Goal: Task Accomplishment & Management: Complete application form

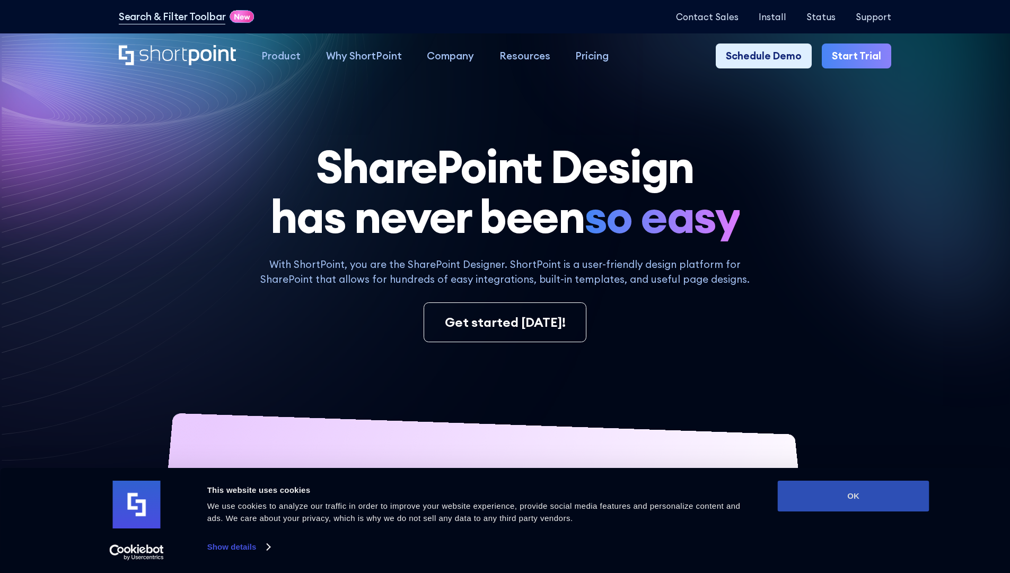
click at [853, 496] on button "OK" at bounding box center [854, 495] width 152 height 31
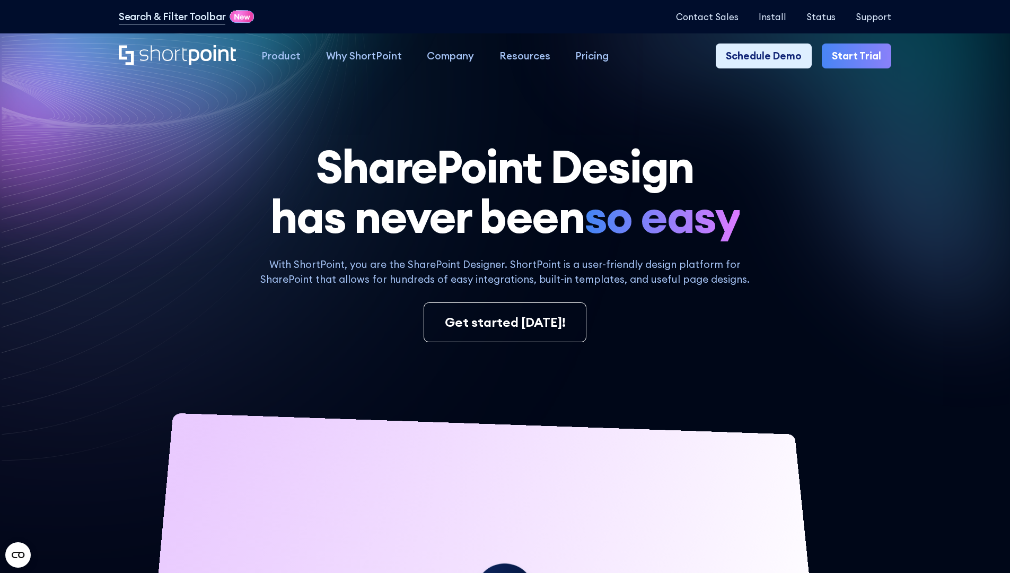
click at [860, 56] on link "Start Trial" at bounding box center [856, 55] width 69 height 25
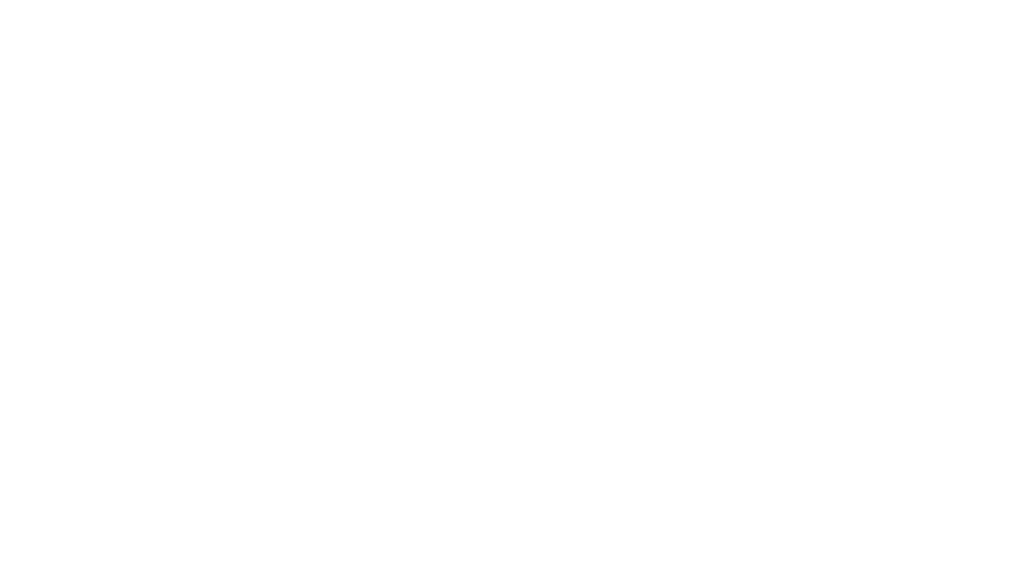
type input "Berkuskv"
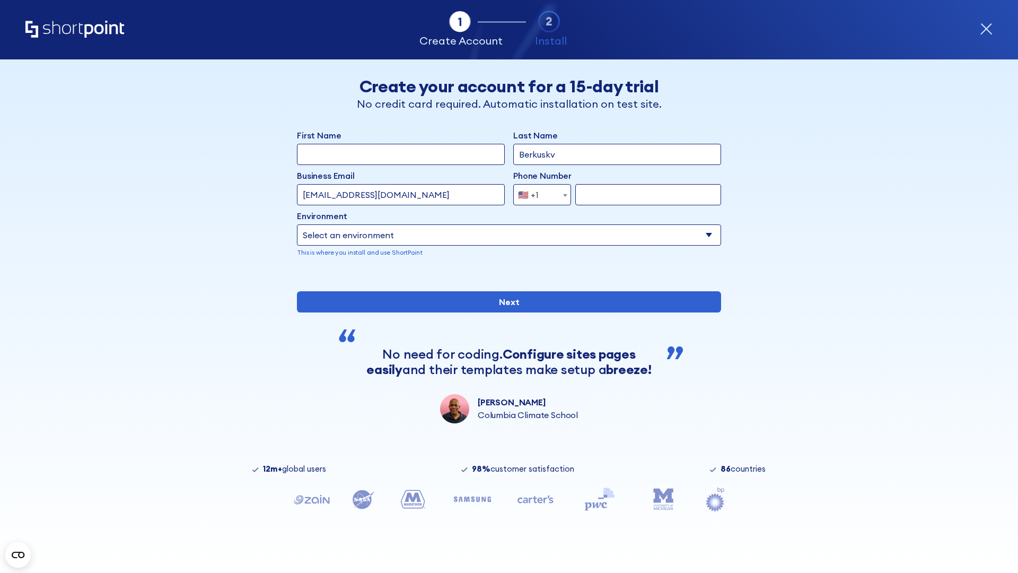
type input "test@shortpoint.com"
type input "2125556789"
select select "Microsoft 365"
type input "2125556789"
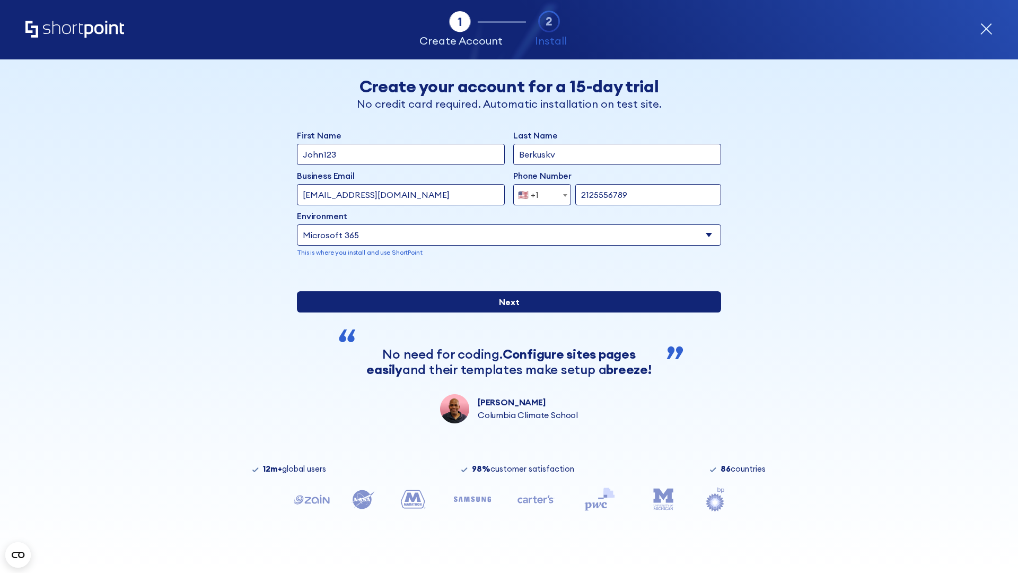
scroll to position [3, 0]
click at [505, 312] on input "Next" at bounding box center [509, 301] width 424 height 21
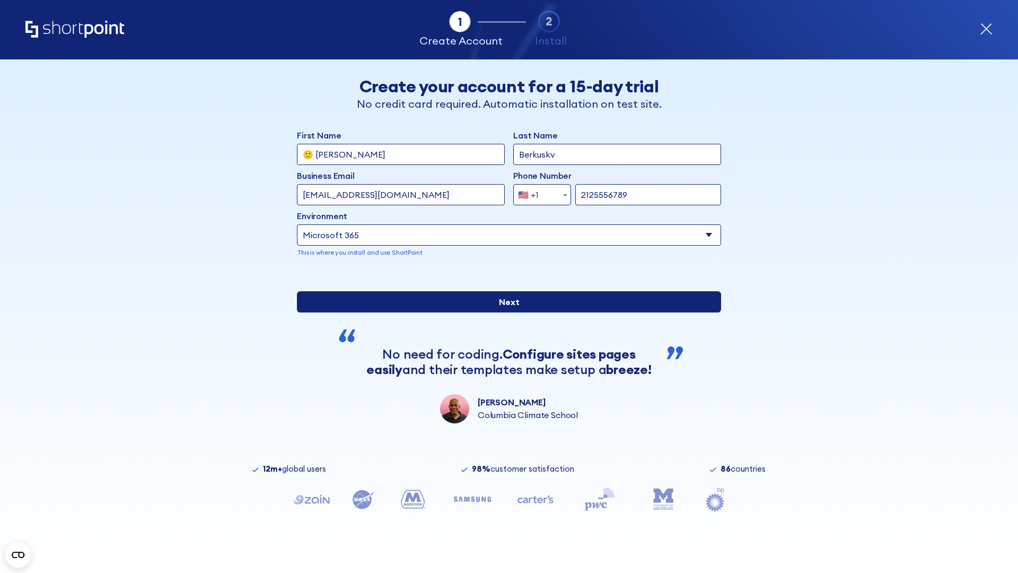
click at [505, 312] on input "Next" at bounding box center [509, 301] width 424 height 21
type input "Archebald"
click at [505, 312] on input "Next" at bounding box center [509, 301] width 424 height 21
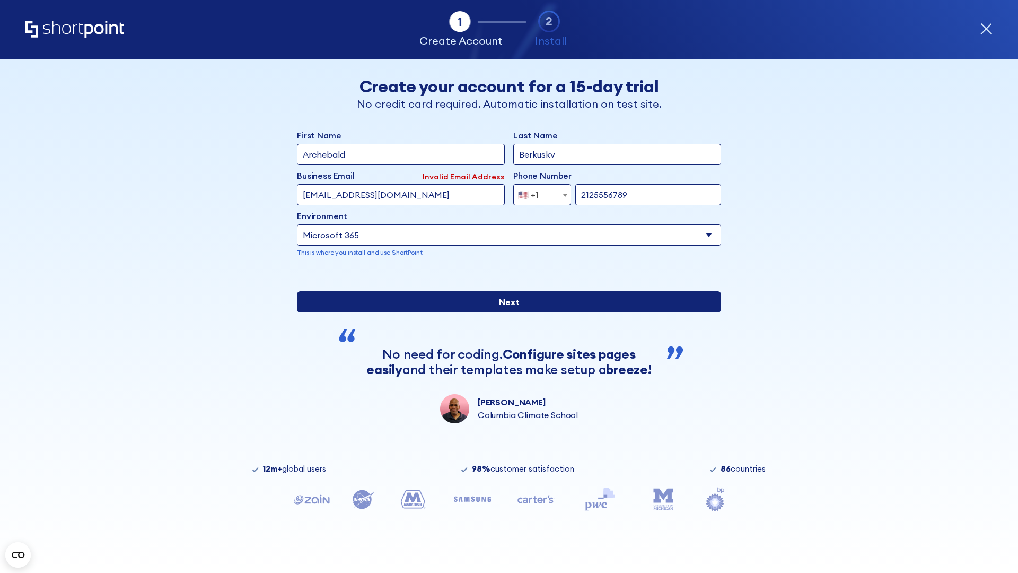
click at [505, 312] on input "Next" at bounding box center [509, 301] width 424 height 21
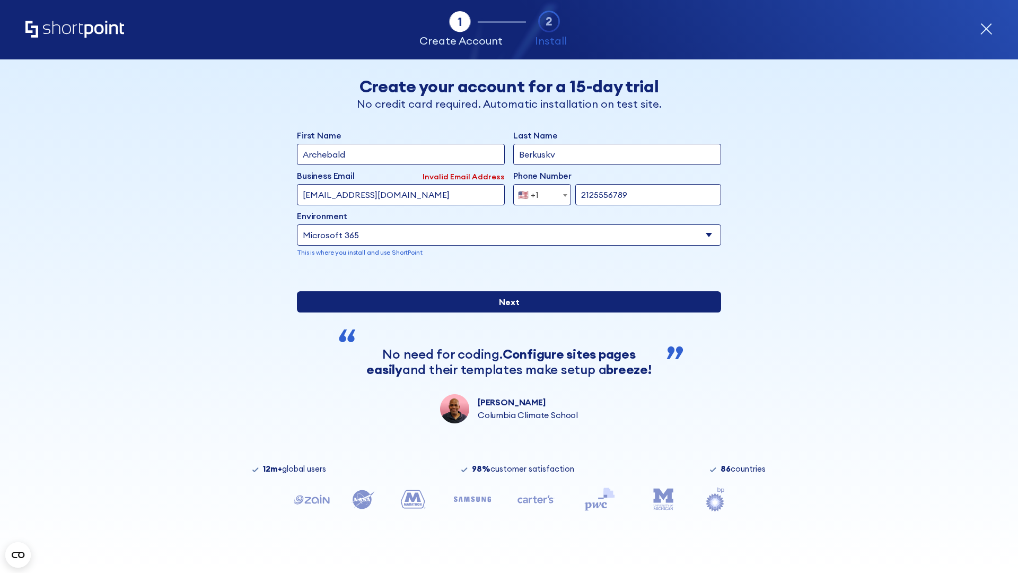
click at [505, 312] on input "Next" at bounding box center [509, 301] width 424 height 21
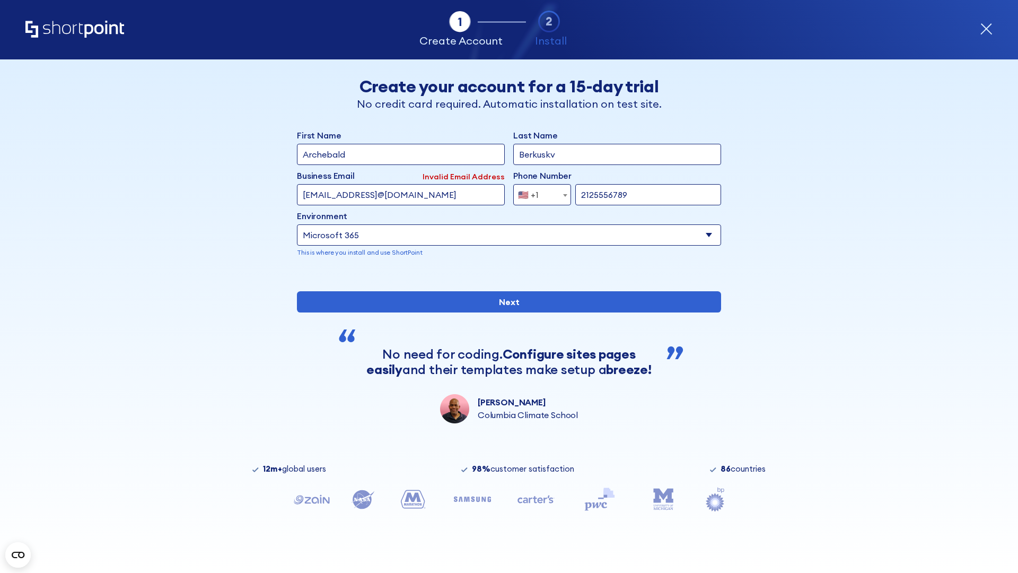
type input "testEmail@protonmail.comtest@shortpoint.com"
click at [538, 192] on span "🇺🇸 +1" at bounding box center [532, 194] width 36 height 21
select select "+966"
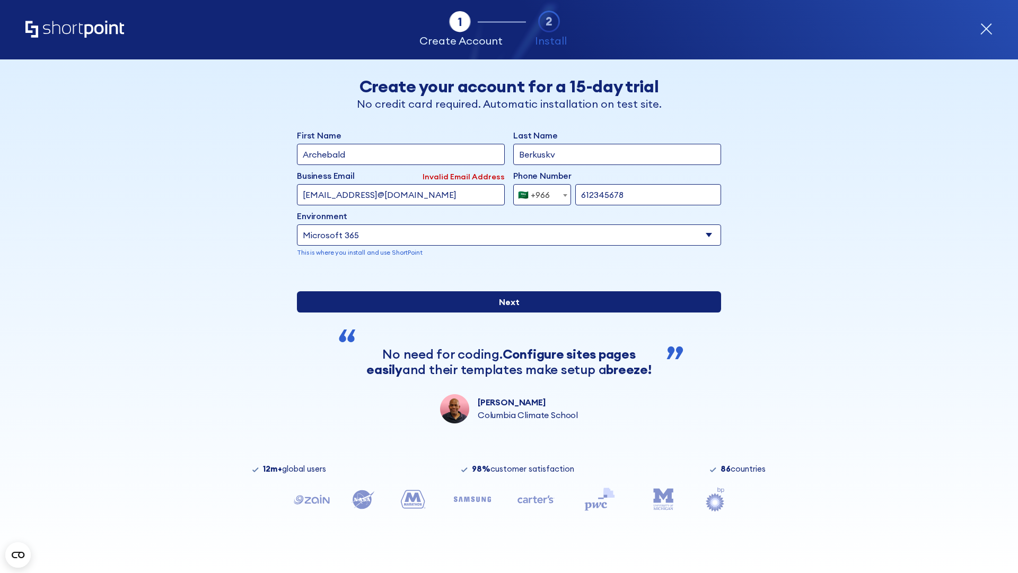
type input "612345678"
click at [505, 312] on input "Next" at bounding box center [509, 301] width 424 height 21
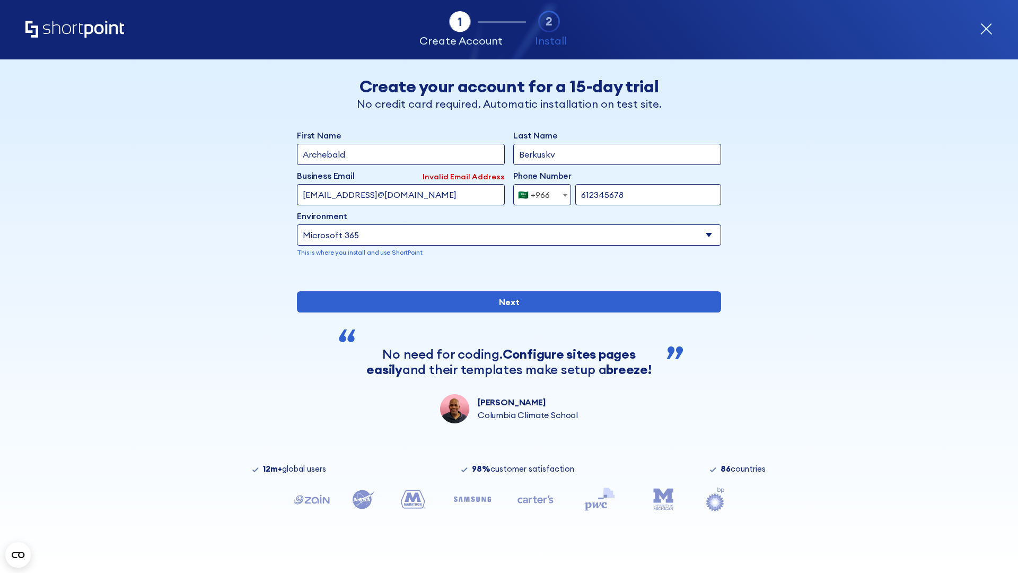
click at [538, 192] on div "🇸🇦 +966" at bounding box center [534, 194] width 32 height 21
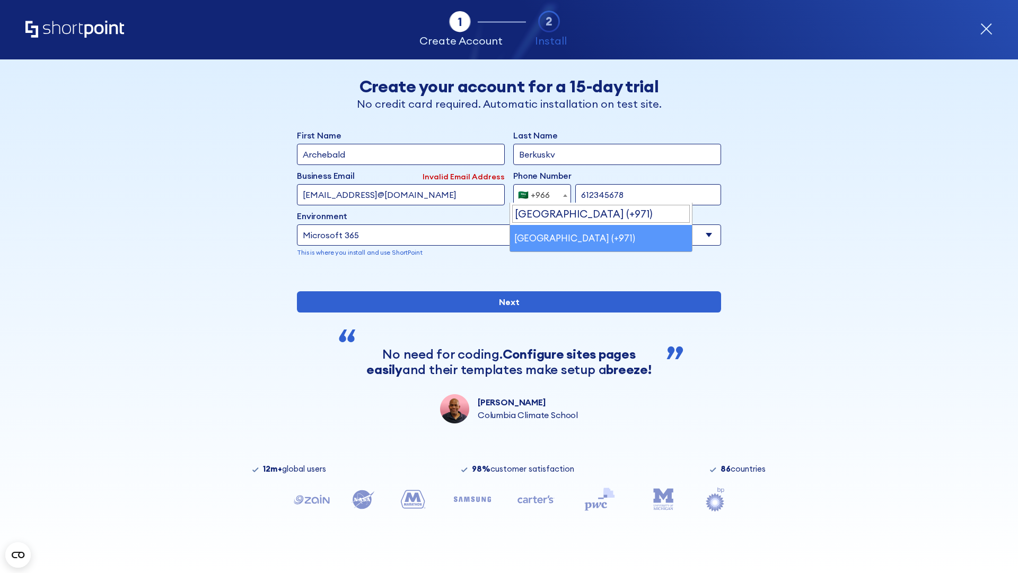
select select "+971"
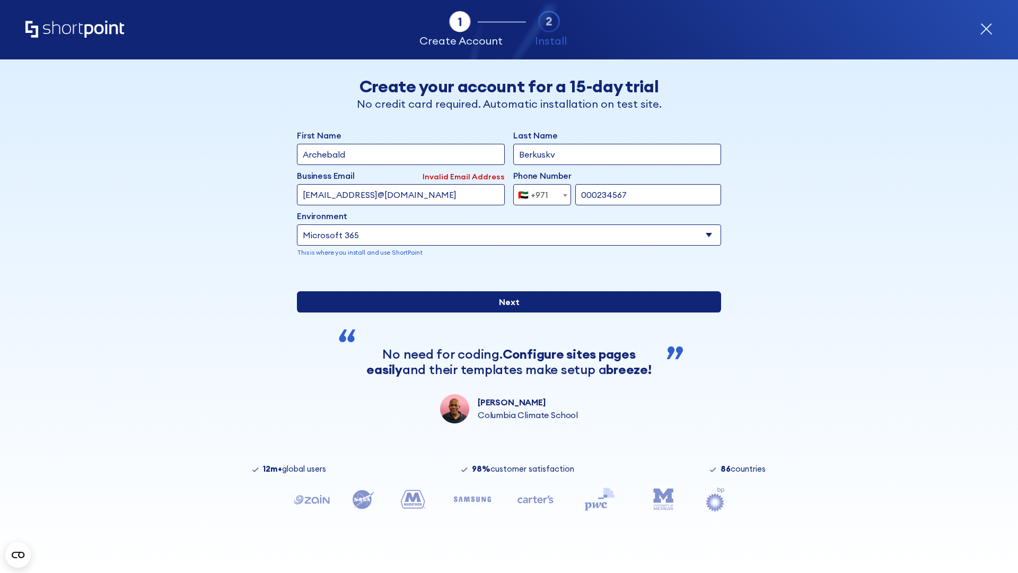
type input "000234567"
click at [505, 312] on input "Next" at bounding box center [509, 301] width 424 height 21
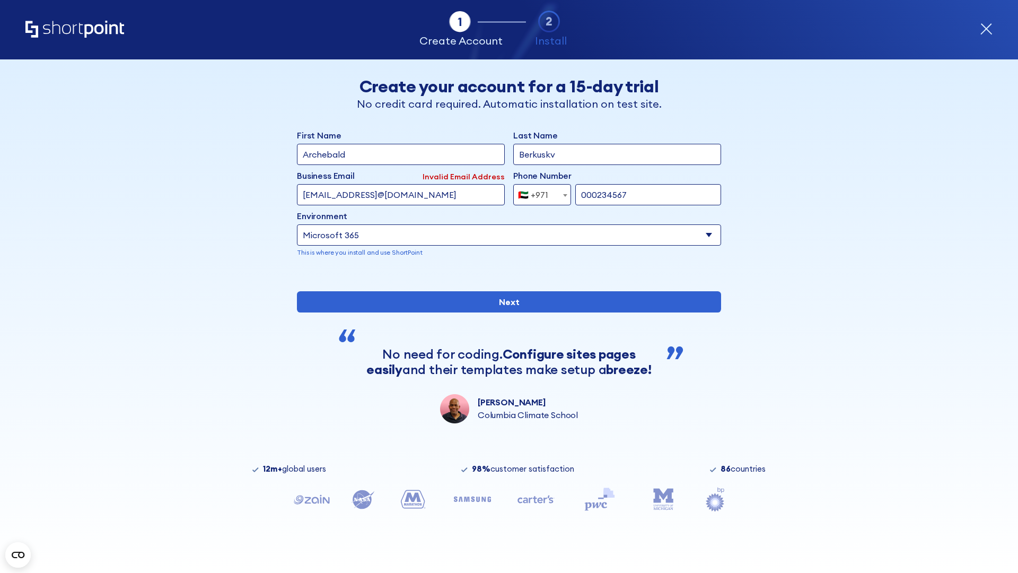
click at [538, 192] on div "🇦🇪 +971" at bounding box center [533, 194] width 30 height 21
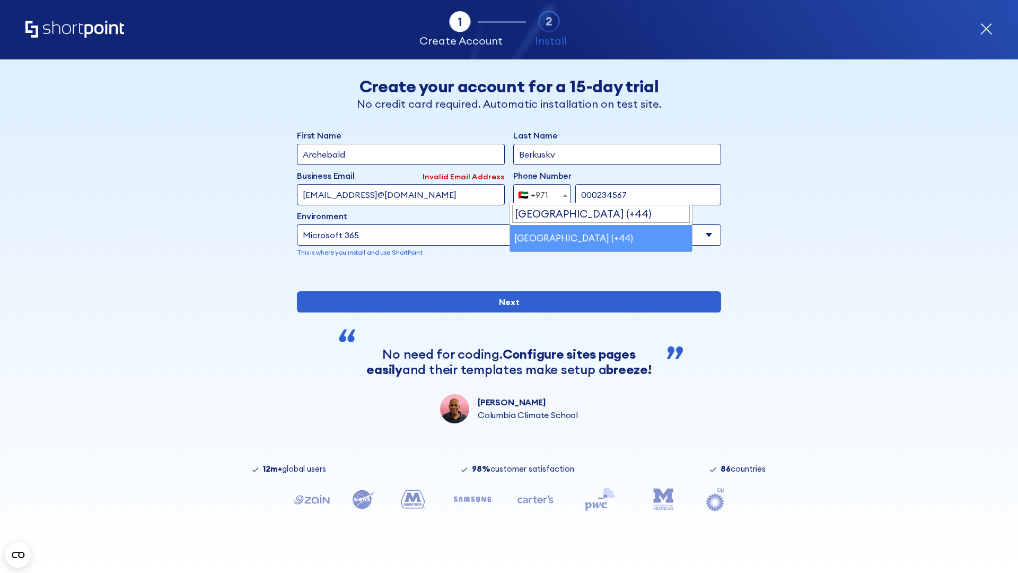
select select "+44"
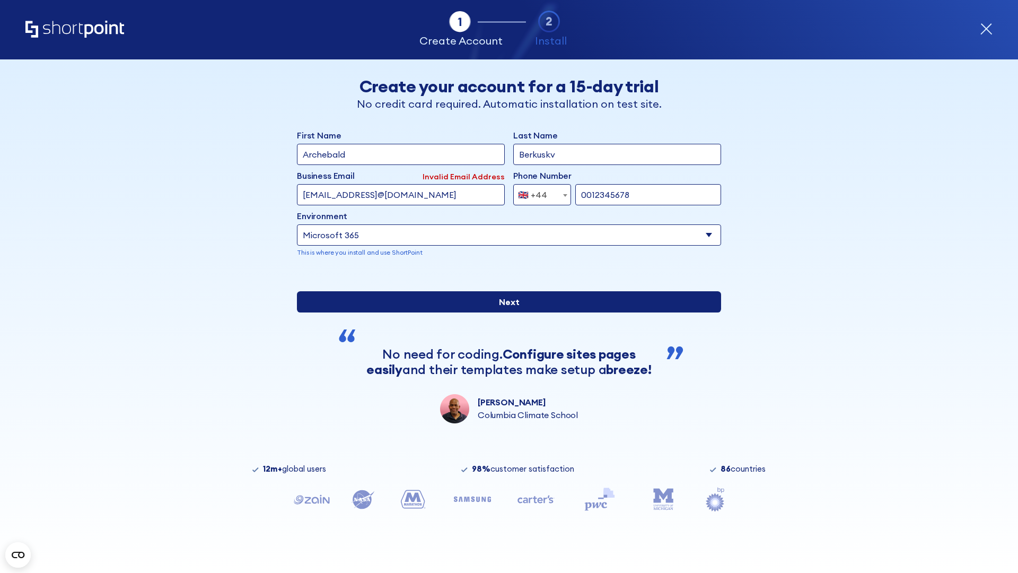
type input "0012345678"
click at [505, 312] on input "Next" at bounding box center [509, 301] width 424 height 21
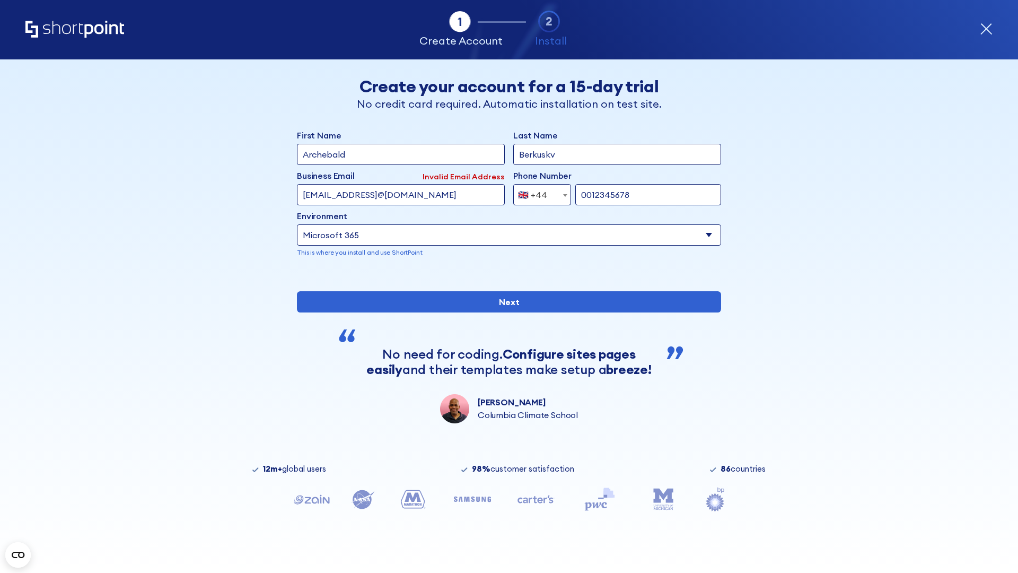
click at [538, 192] on div "🇬🇧 +44" at bounding box center [532, 194] width 29 height 21
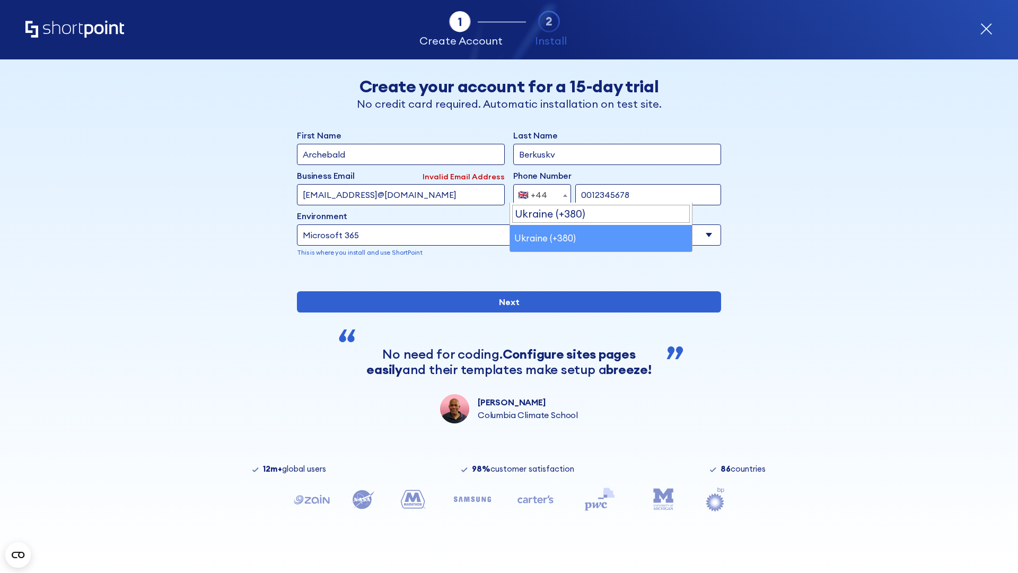
select select "+380"
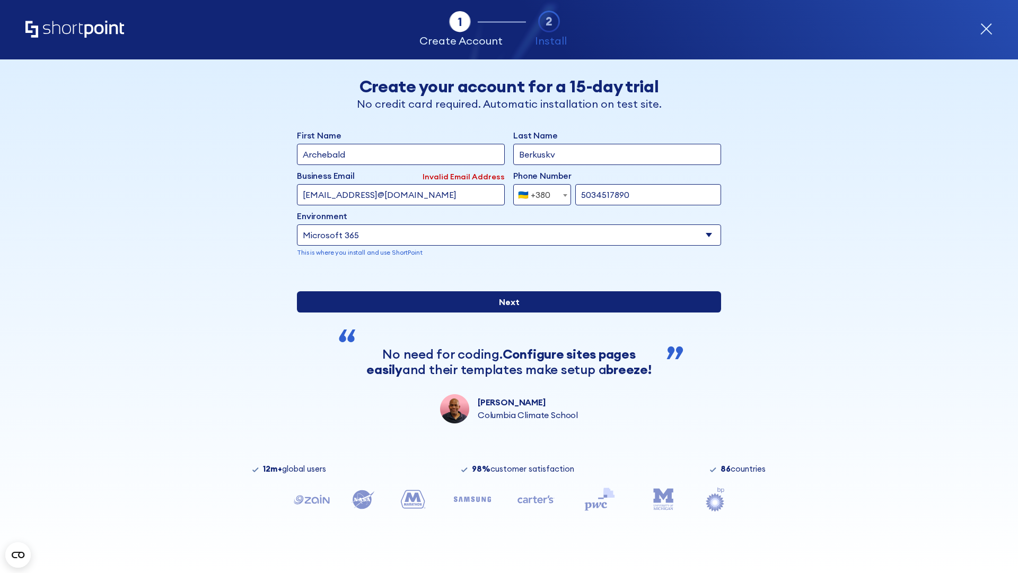
type input "5034517890"
click at [505, 312] on input "Next" at bounding box center [509, 301] width 424 height 21
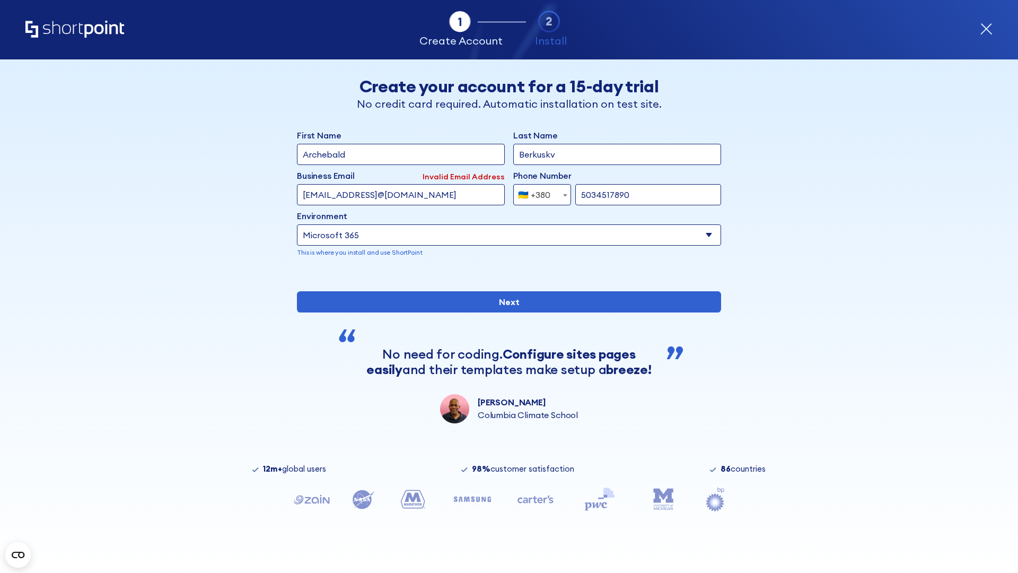
click at [538, 192] on div "🇺🇦 +380" at bounding box center [534, 194] width 32 height 21
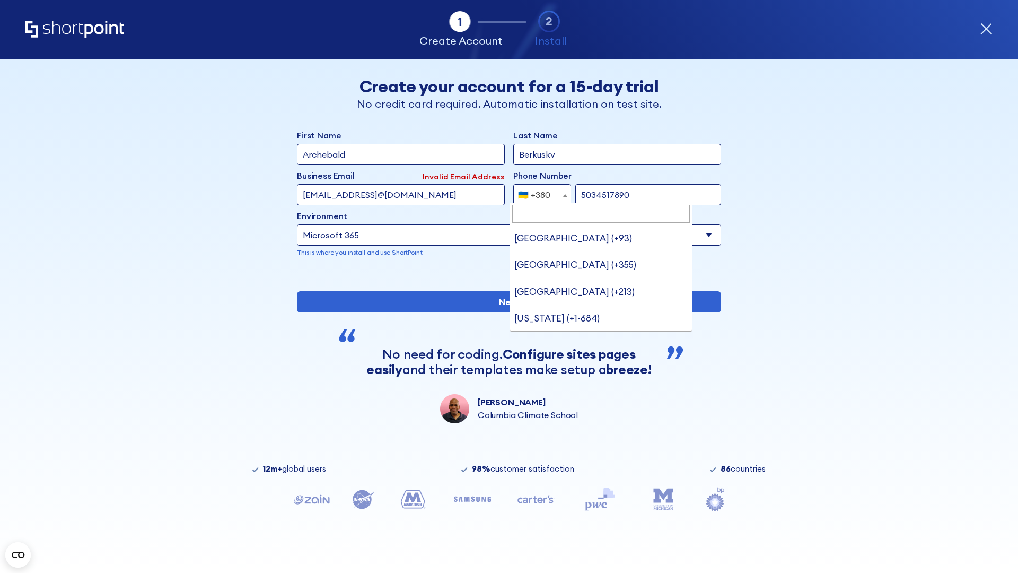
type input "United States (+1)"
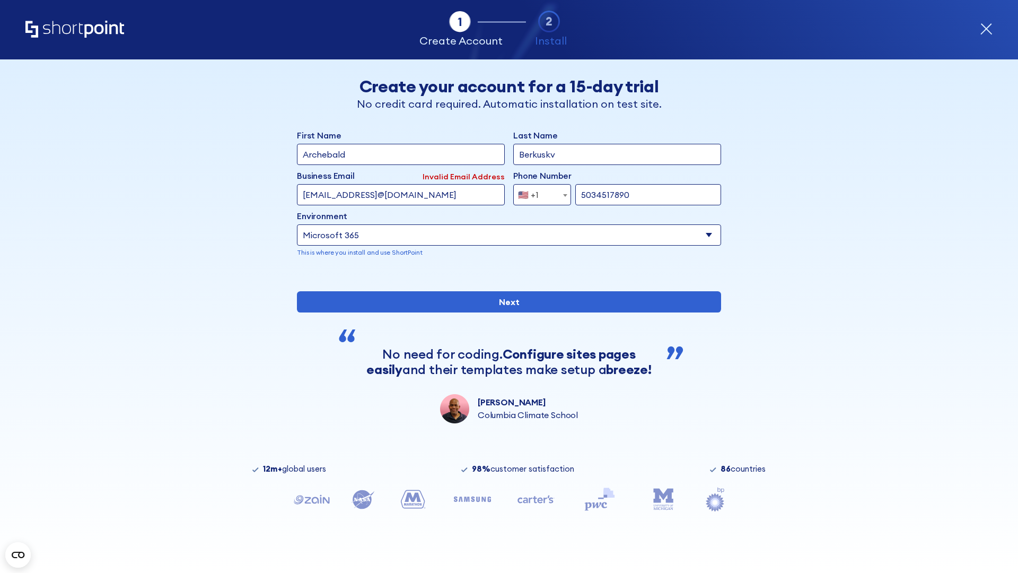
select select "+1"
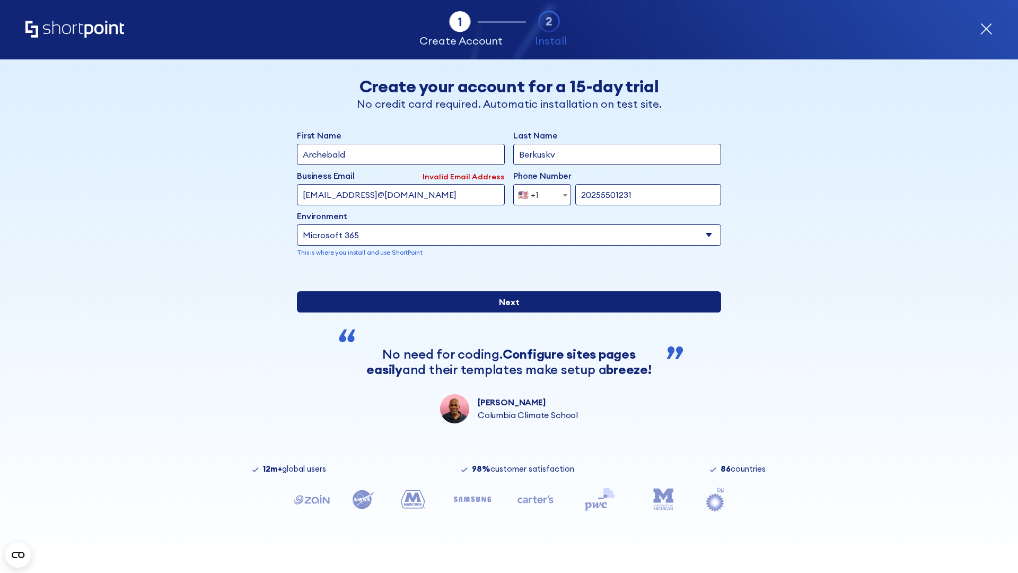
type input "20255501231"
click at [505, 312] on input "Next" at bounding box center [509, 301] width 424 height 21
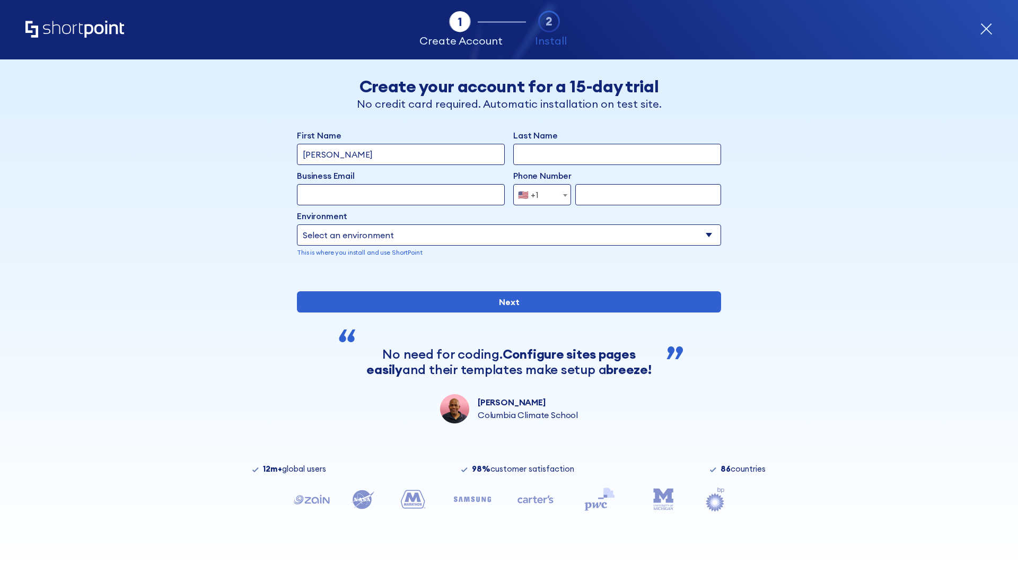
type input "Mary-Jane"
type input "Berkuskv"
type input "john@company.com"
click at [538, 192] on span "🇺🇸 +1" at bounding box center [532, 194] width 36 height 21
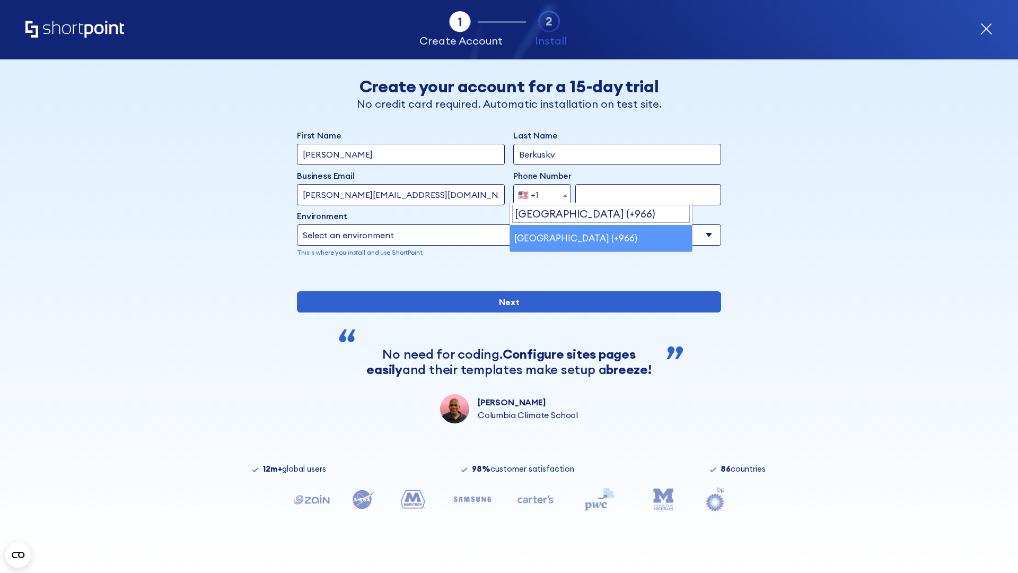
select select "+966"
type input "512345678"
select select "Microsoft 365"
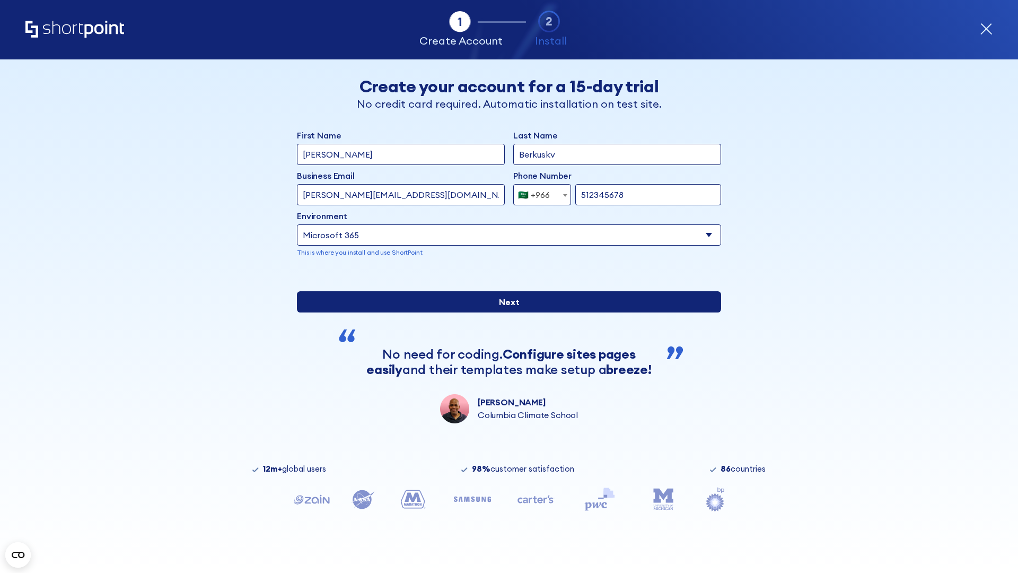
type input "512345678"
click at [505, 312] on input "Next" at bounding box center [509, 301] width 424 height 21
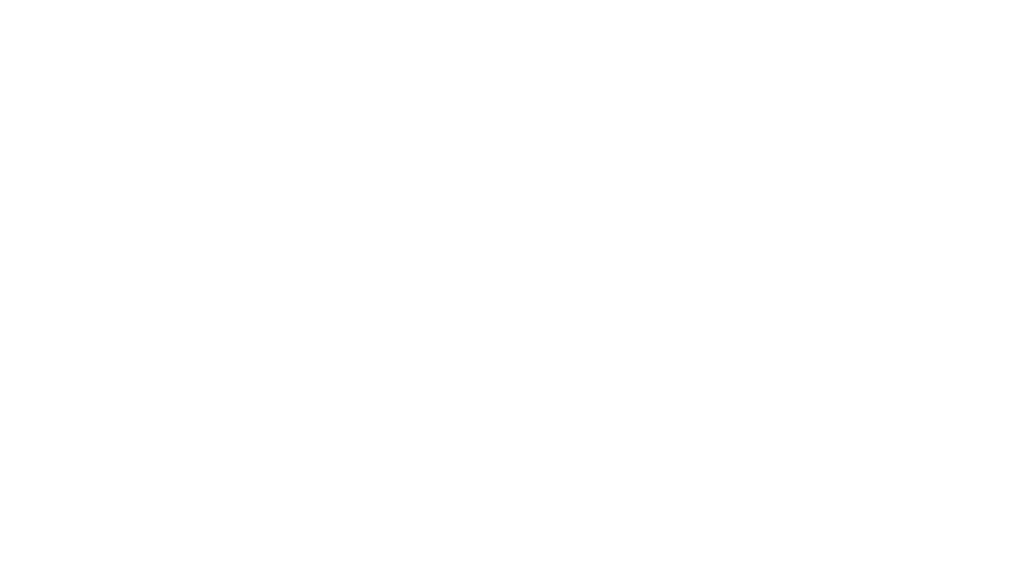
select select "+966"
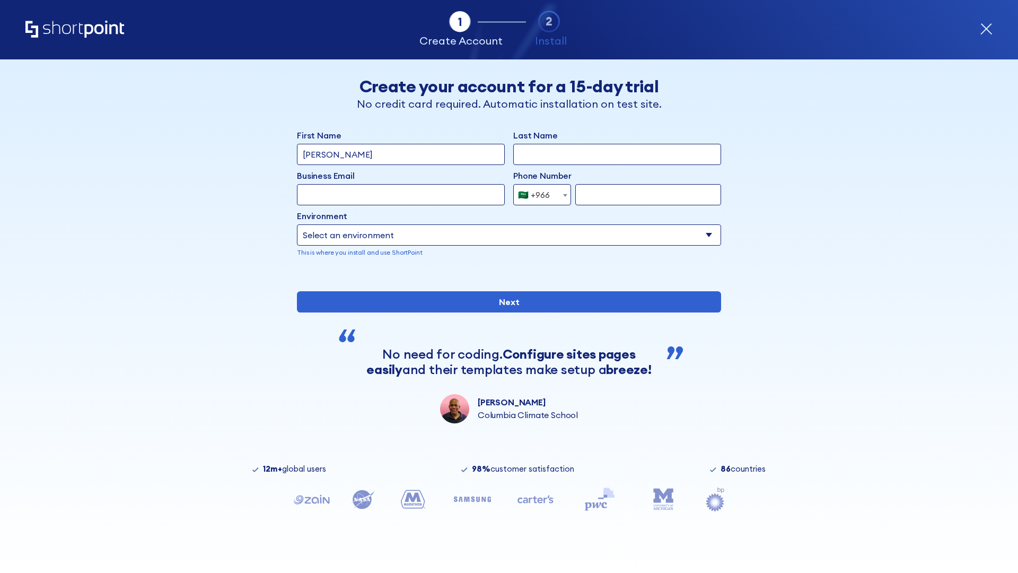
type input "D'Souza"
type input "Berkuskv"
type input "hr@mybusiness.org"
click at [538, 195] on div "🇸🇦 +966" at bounding box center [534, 194] width 32 height 21
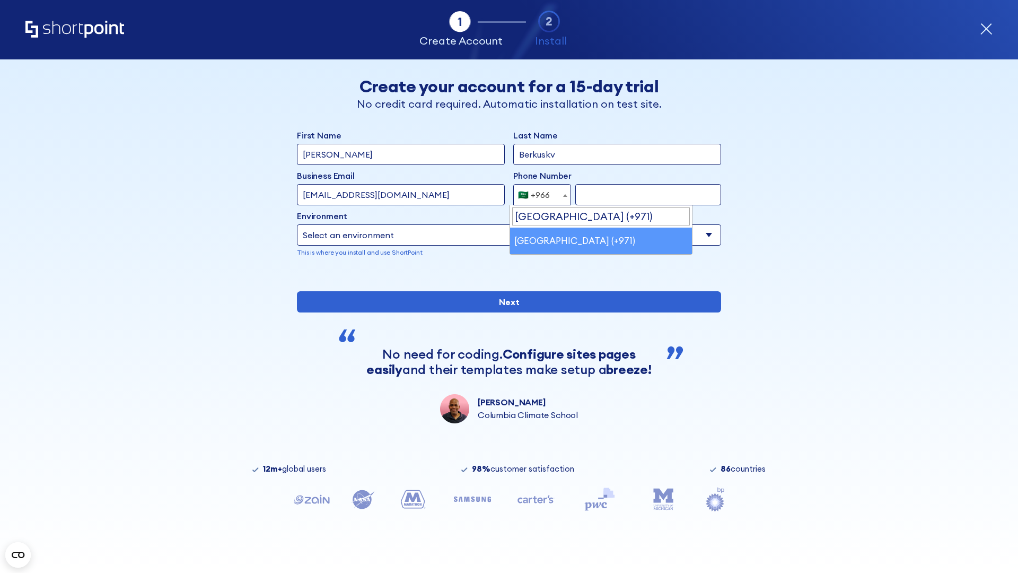
select select "+971"
type input "501234567"
select select "Microsoft 365"
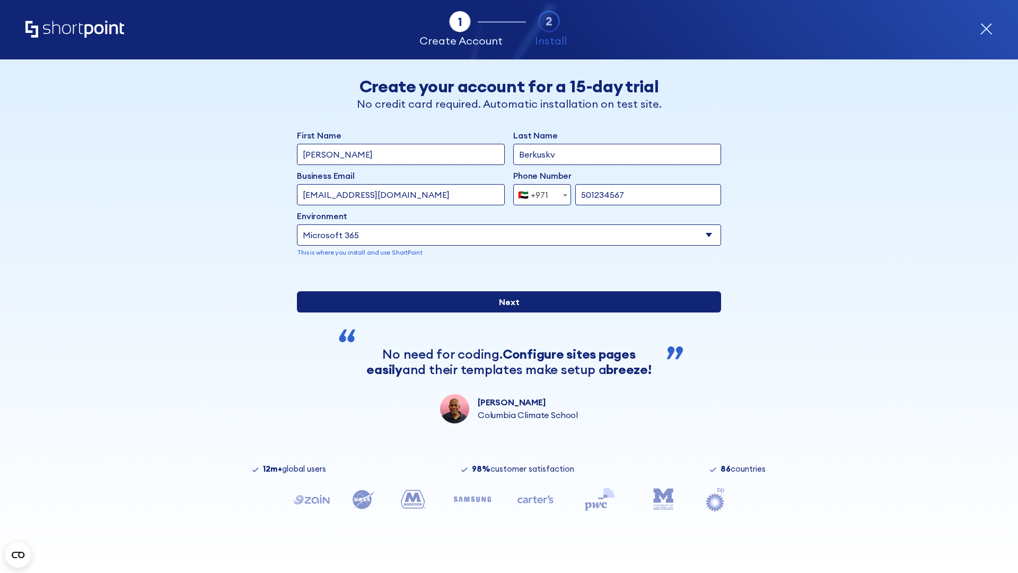
type input "501234567"
click at [505, 312] on input "Next" at bounding box center [509, 301] width 424 height 21
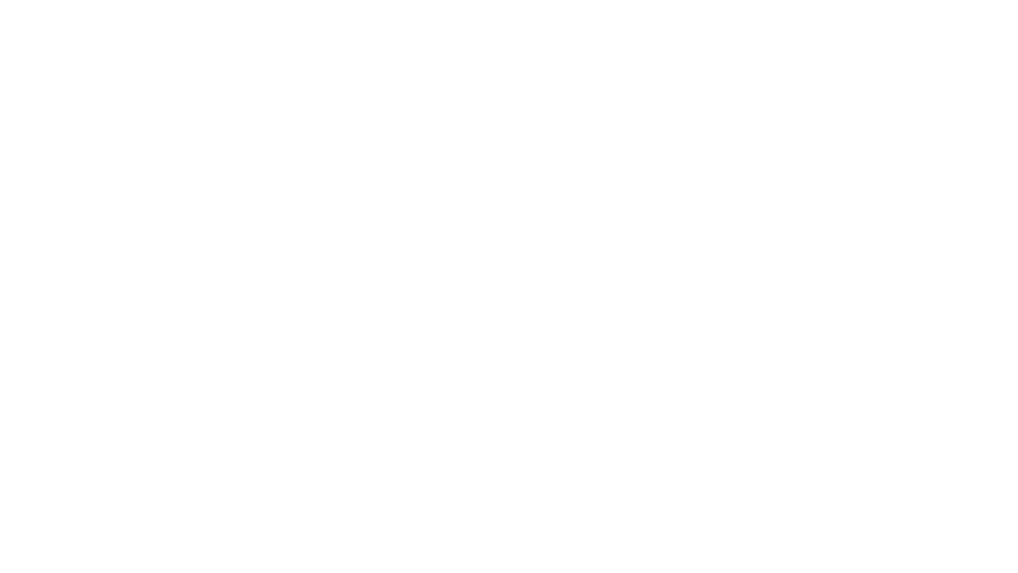
select select "+971"
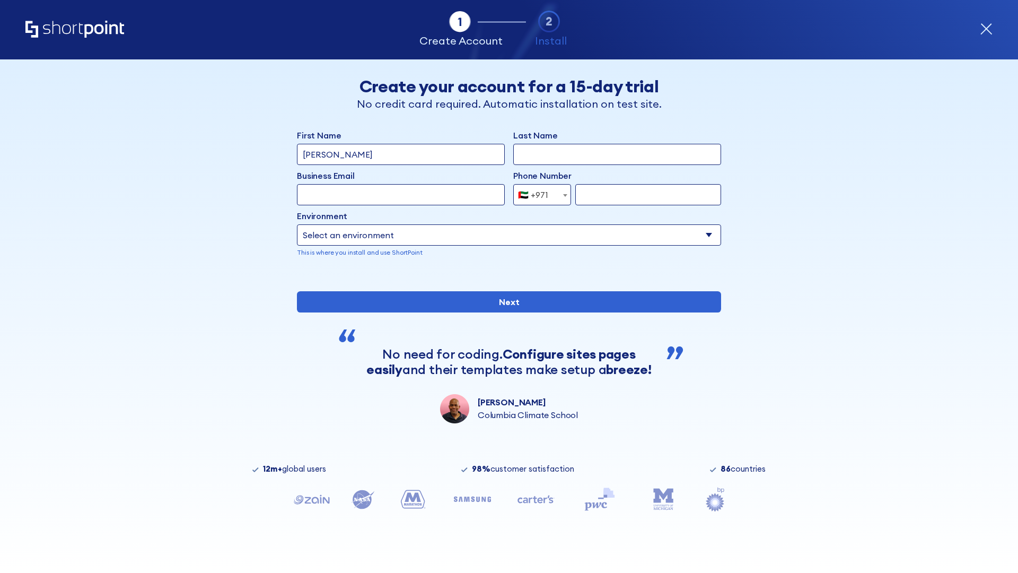
type input "[PERSON_NAME]"
type input "Berkuskv"
type input "[EMAIL_ADDRESS][DOMAIN_NAME]"
click at [538, 195] on div "🇦🇪 +971" at bounding box center [533, 194] width 30 height 21
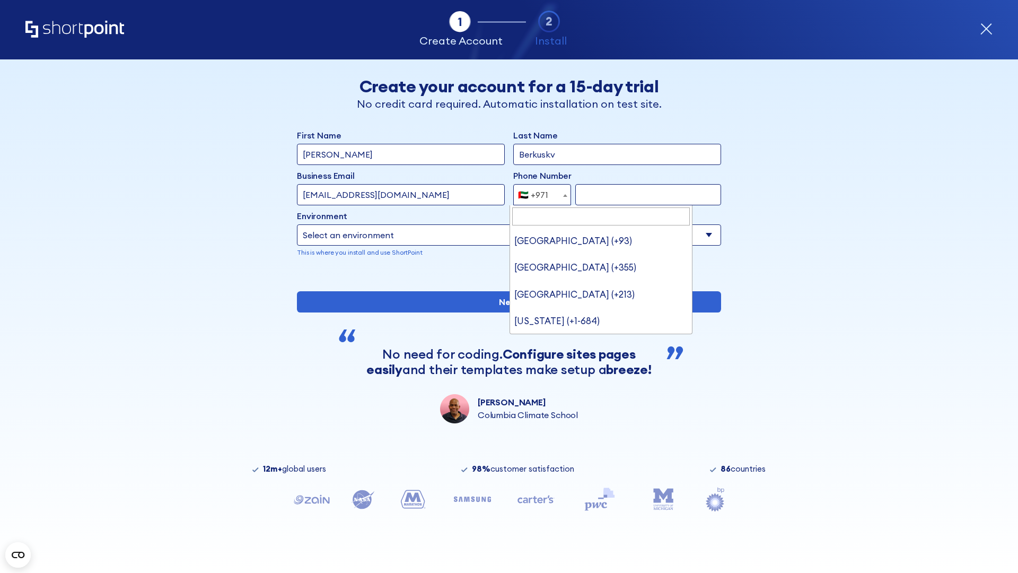
type input "[GEOGRAPHIC_DATA] (+44)"
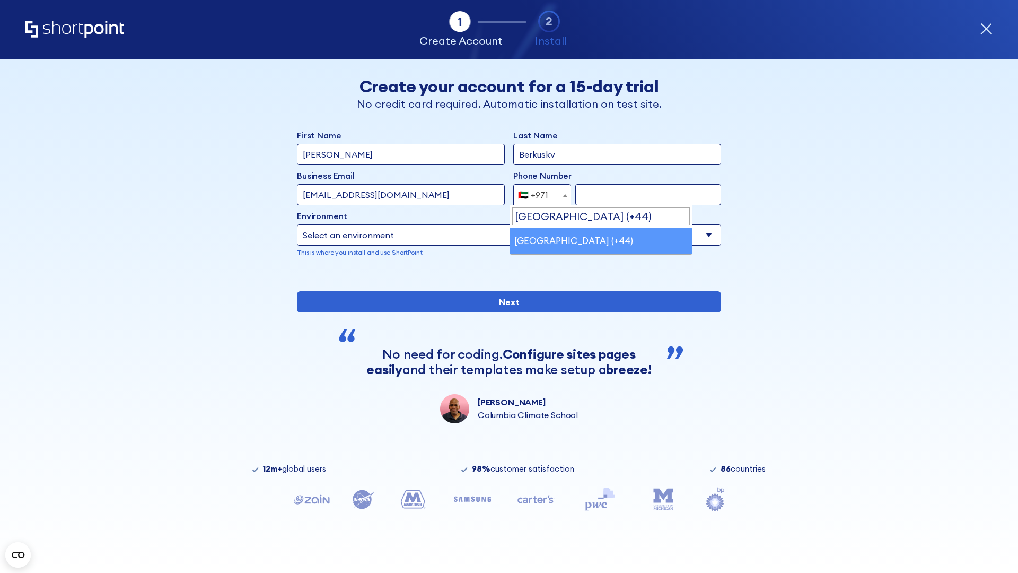
select select "+44"
type input "7912345678"
select select "Microsoft 365"
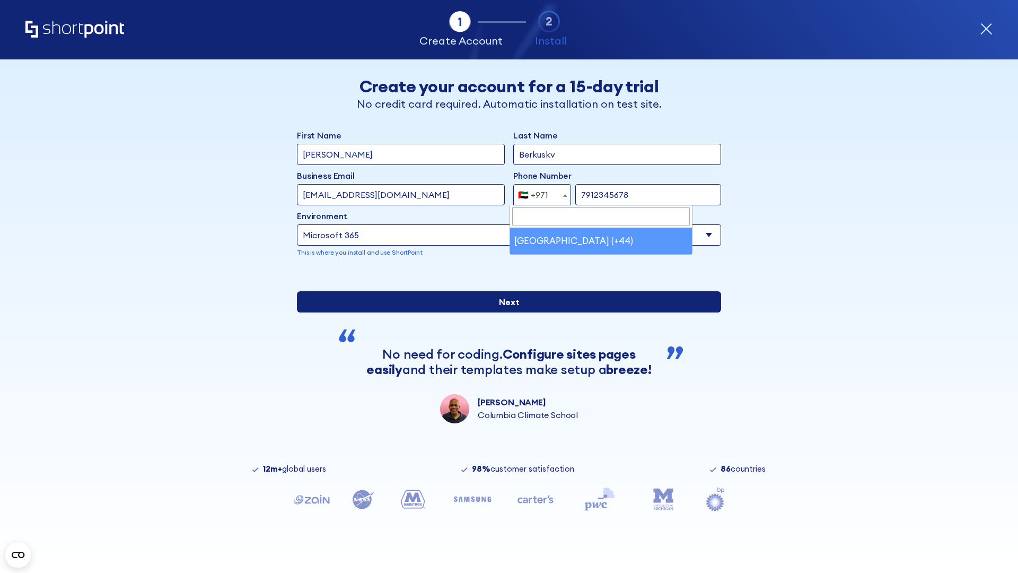
type input "7912345678"
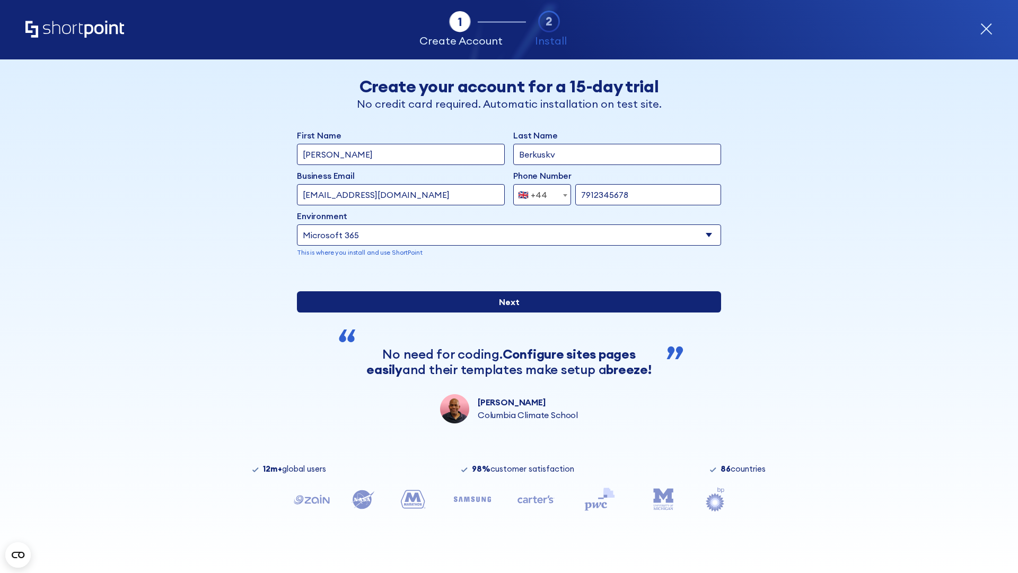
click at [505, 312] on input "Next" at bounding box center [509, 301] width 424 height 21
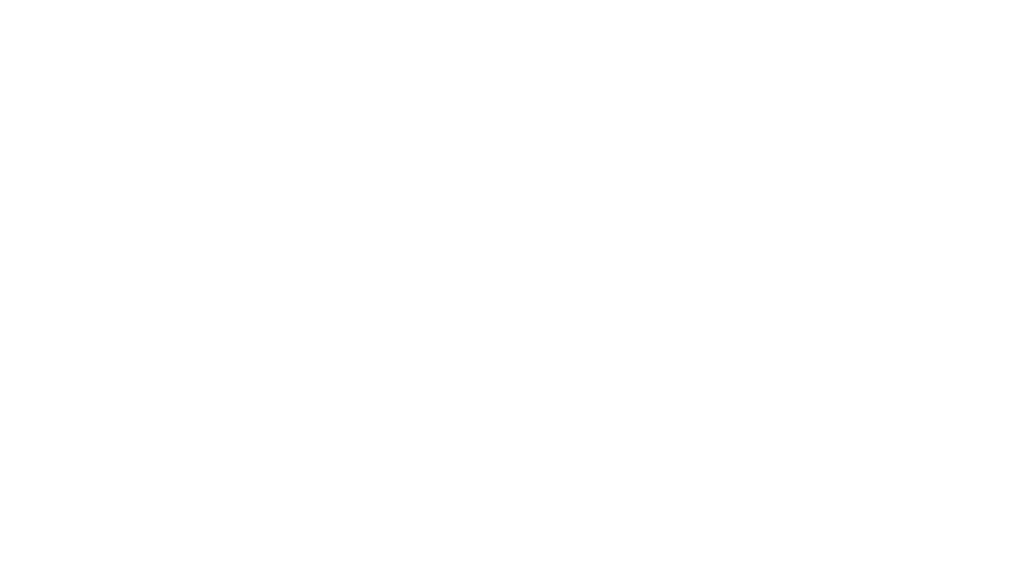
select select "+44"
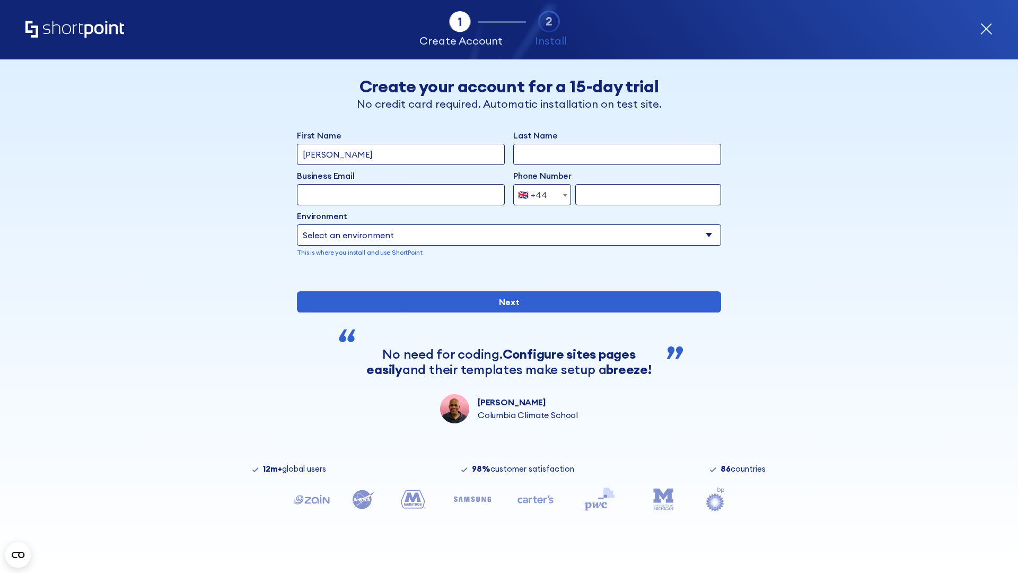
type input "[PERSON_NAME]"
type input "Berkuskv"
type input "[EMAIL_ADDRESS][DOMAIN_NAME]"
click at [538, 195] on div "🇬🇧 +44" at bounding box center [532, 194] width 29 height 21
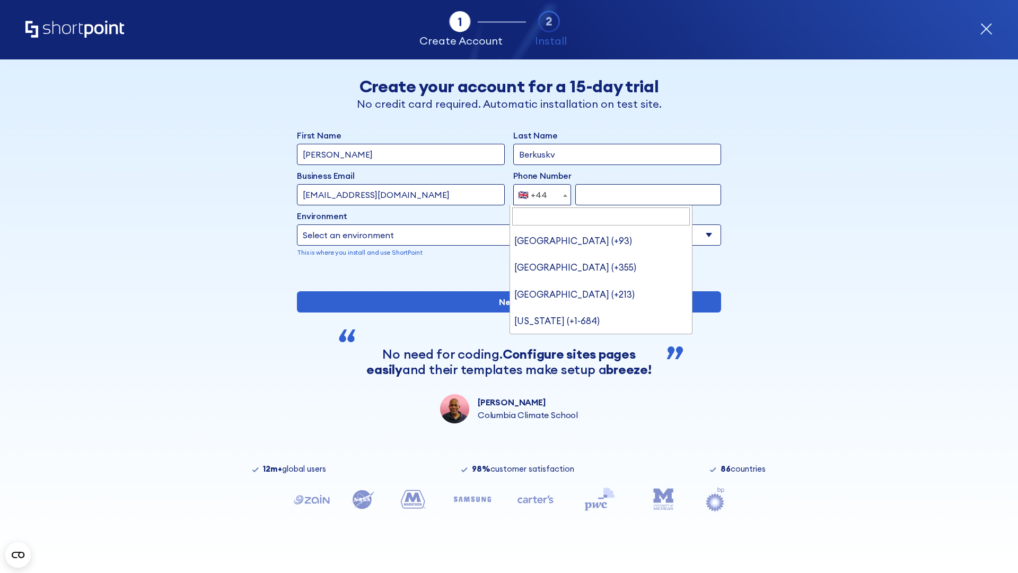
type input "Ukraine (+380)"
select select "+380"
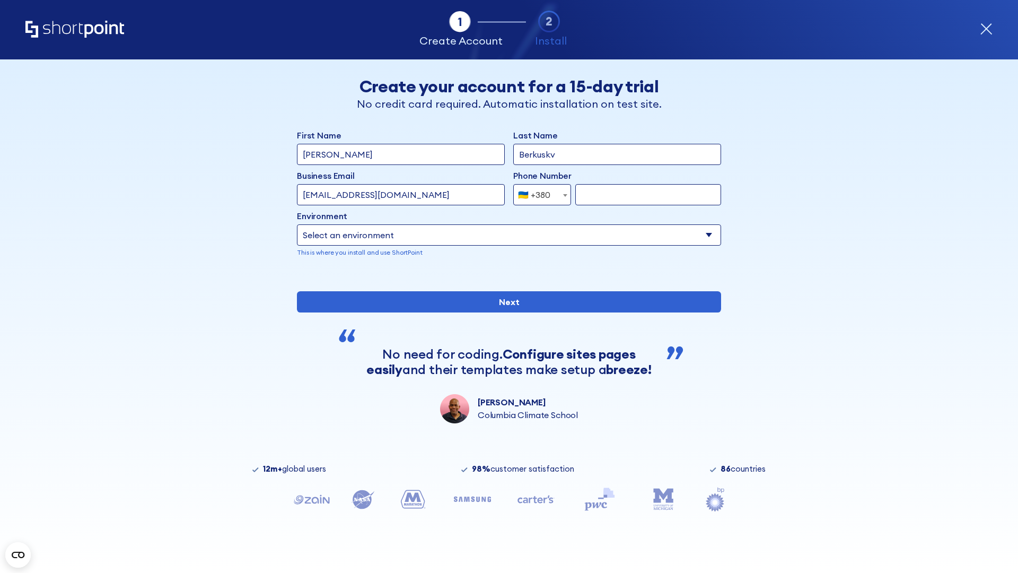
type input "663451789"
select select "Microsoft 365"
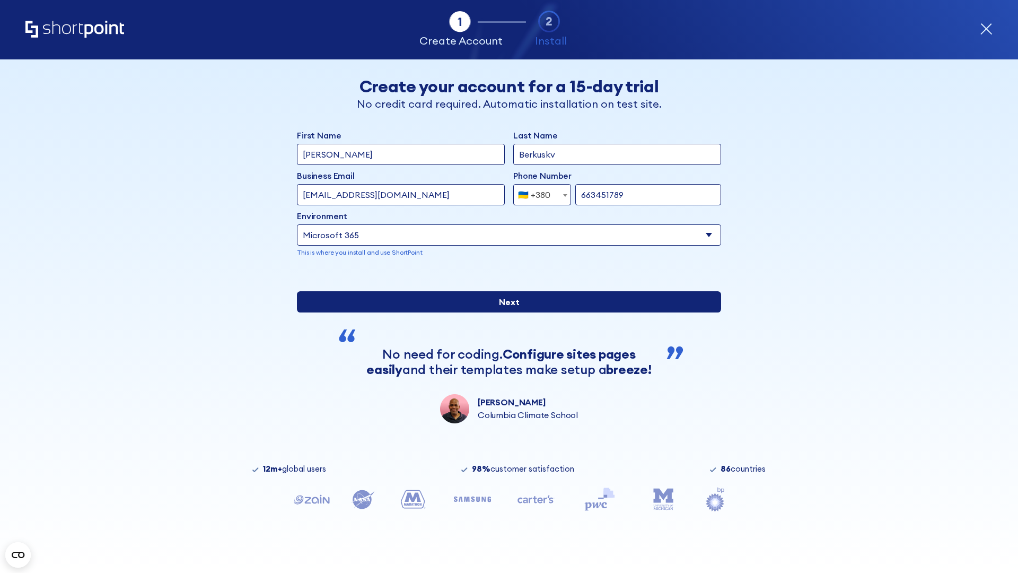
type input "663451789"
click at [505, 312] on input "Next" at bounding box center [509, 301] width 424 height 21
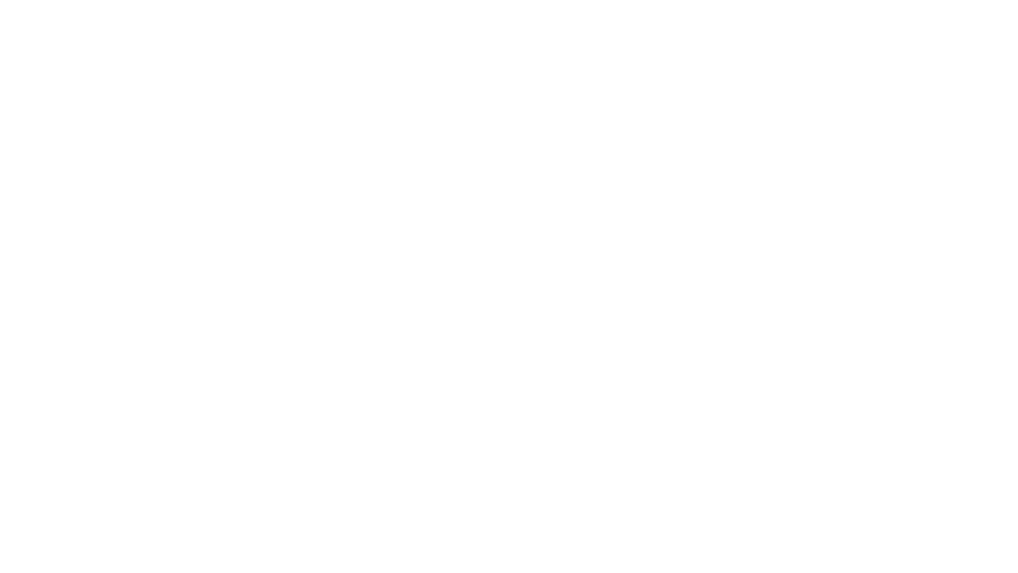
select select "+380"
type input "[PERSON_NAME]"
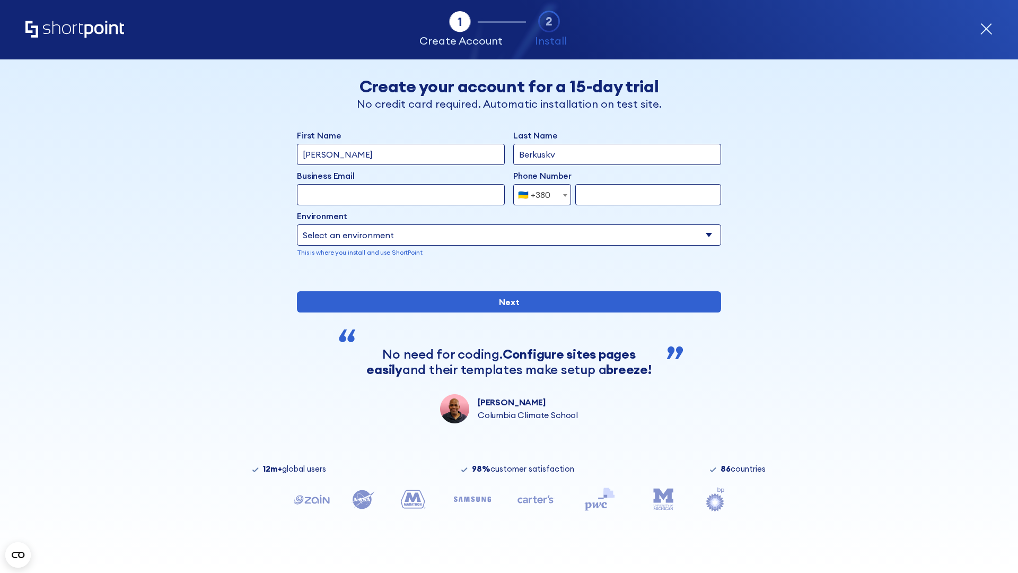
type input "Berkuskv"
type input "[EMAIL_ADDRESS][DOMAIN_NAME]"
click at [538, 195] on div "🇺🇦 +380" at bounding box center [534, 194] width 32 height 21
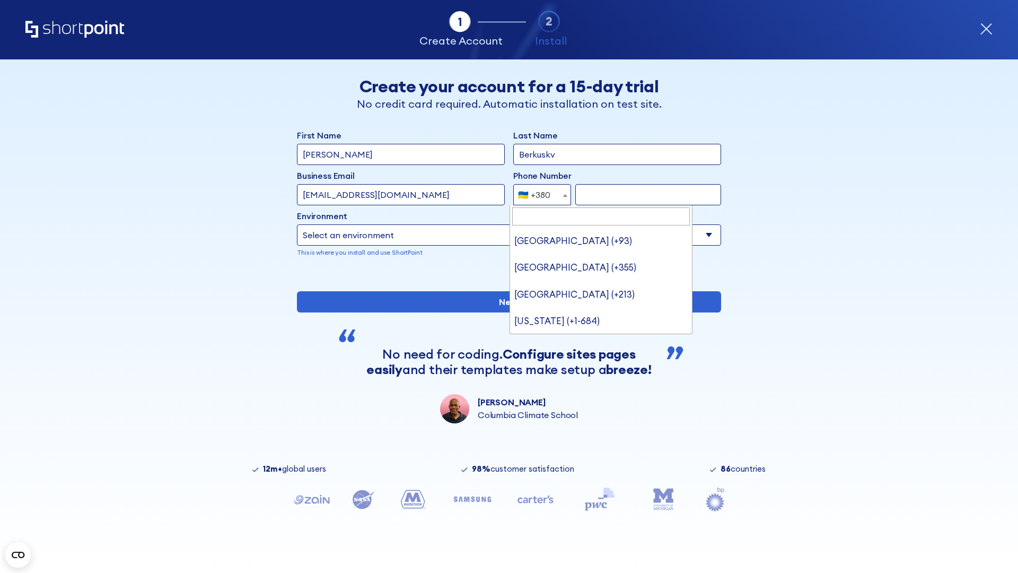
type input "United States (+1)"
select select "+1"
type input "2025550123"
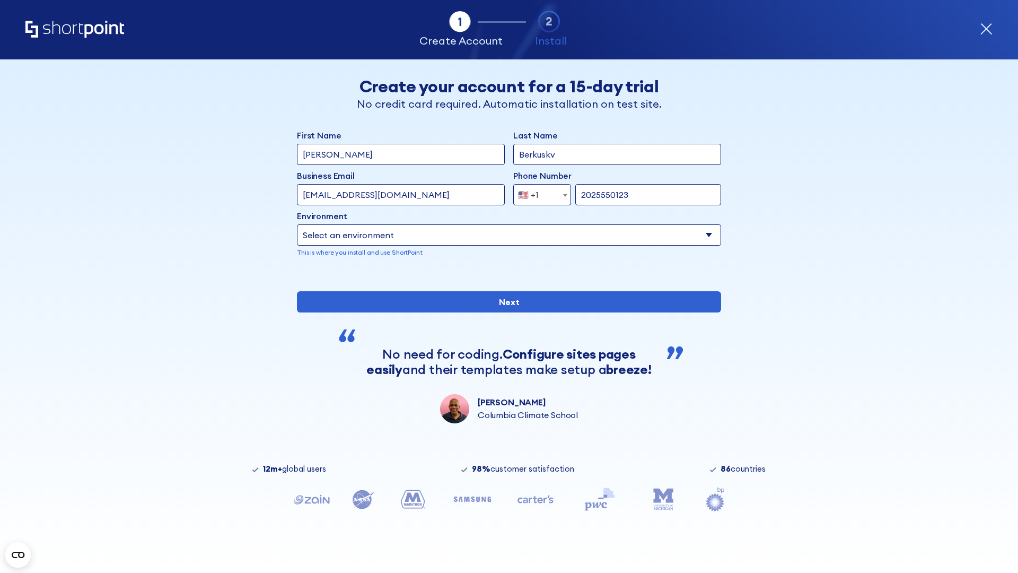
select select "Microsoft 365"
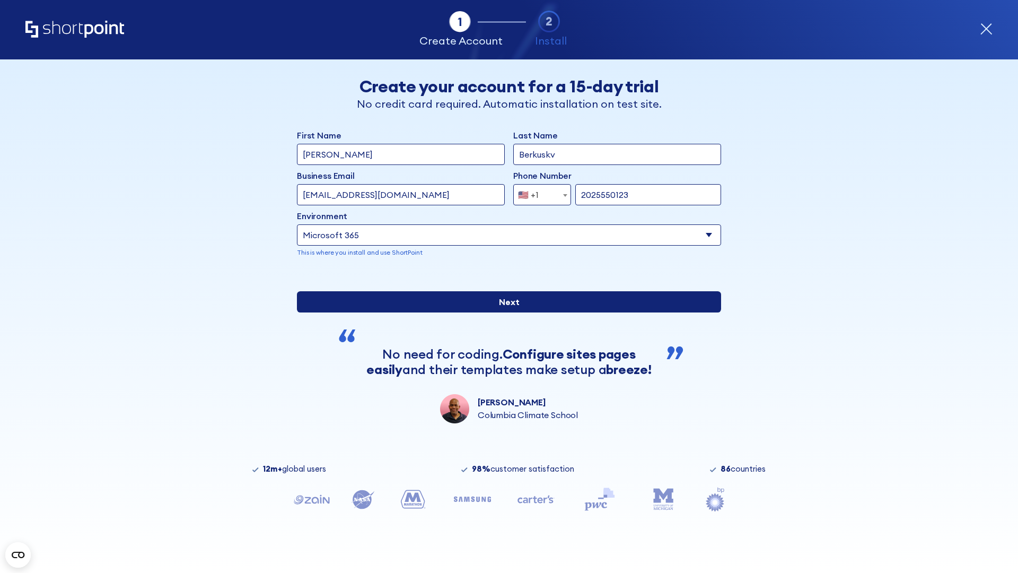
type input "2025550123"
click at [505, 312] on input "Next" at bounding box center [509, 301] width 424 height 21
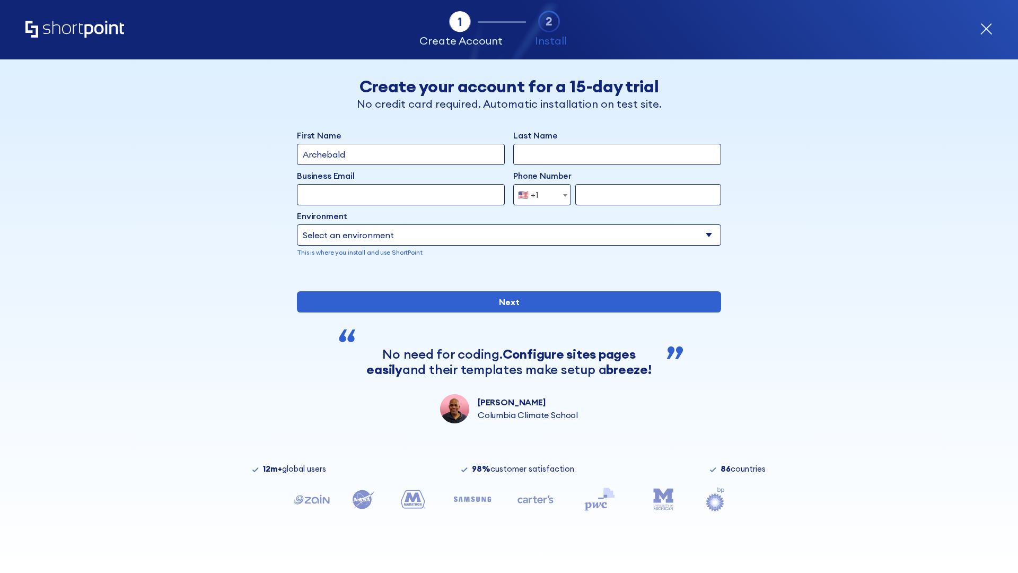
type input "Archebald"
type input "Berkuskv"
type input "[EMAIL_ADDRESS][DOMAIN_NAME]"
type input "2125556789"
select select "SharePoint 2019 (On-Premise)"
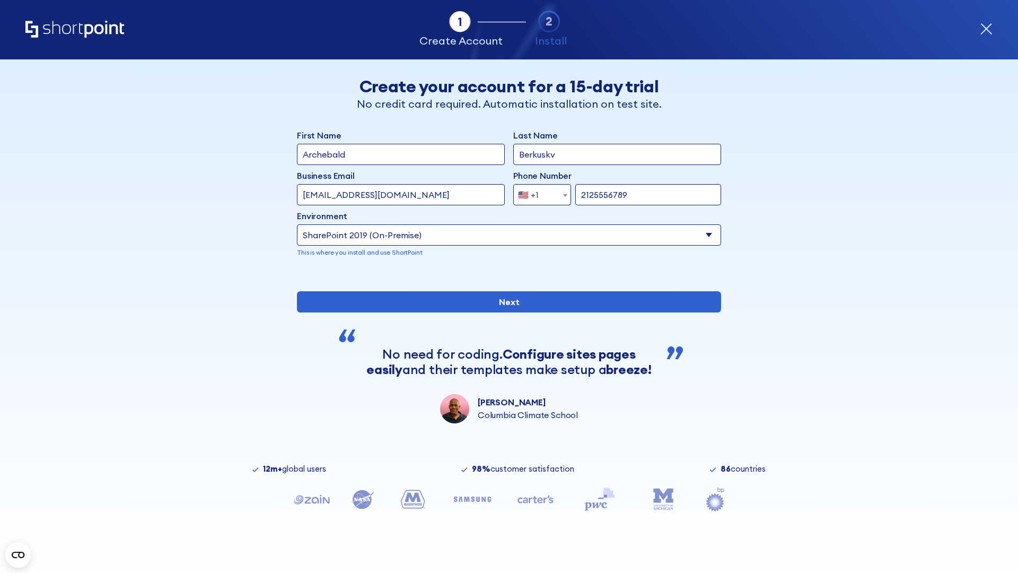
type input "2125556789"
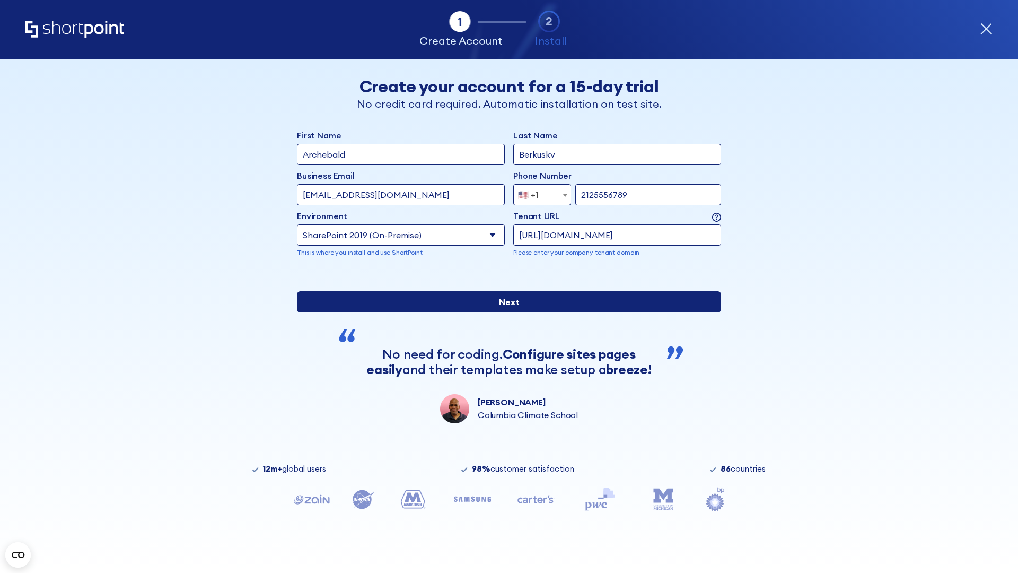
type input "https://contoso.sharepoint.xyz"
click at [505, 312] on input "Next" at bounding box center [509, 301] width 424 height 21
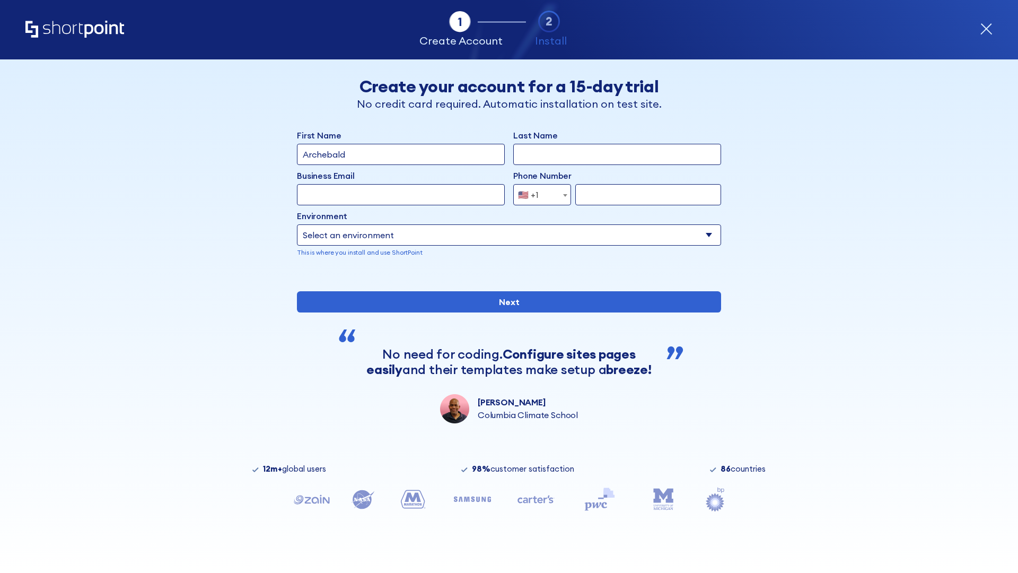
type input "Archebald"
type input "Berkuskv"
type input "[EMAIL_ADDRESS][DOMAIN_NAME]"
type input "2125556789"
select select "SharePoint 2019 (On-Premise)"
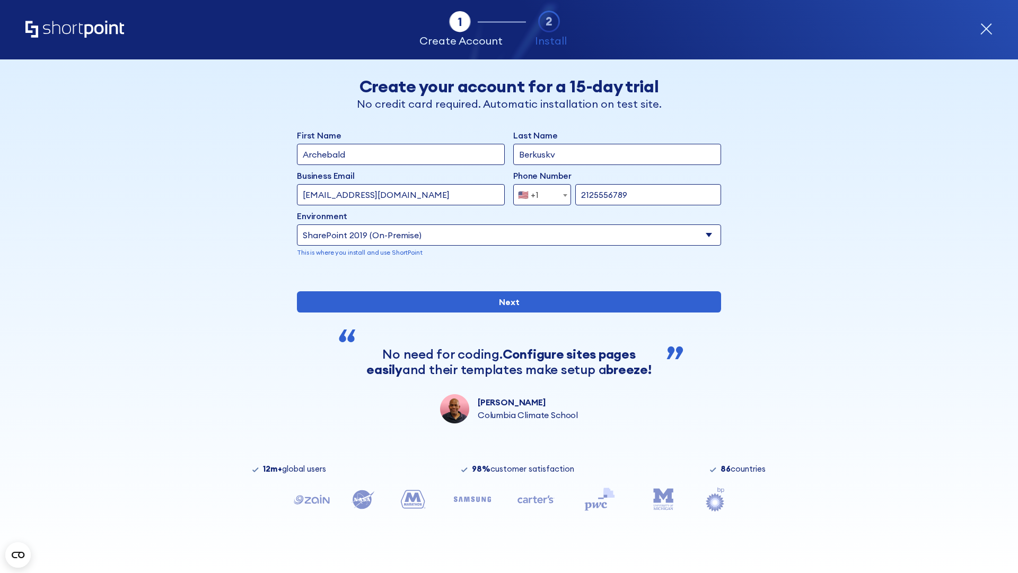
type input "2125556789"
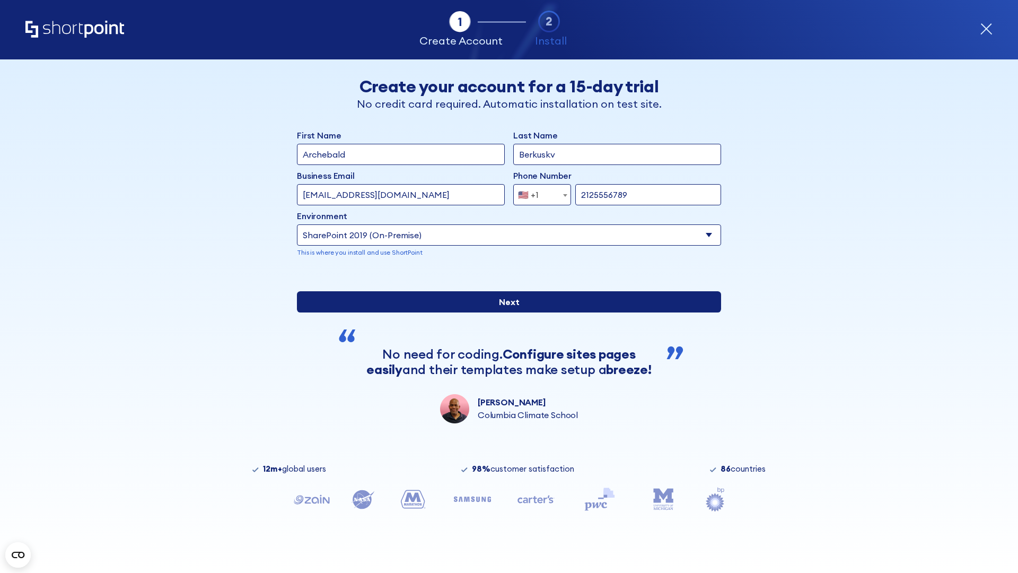
type input "http://malicious.com/sharepoint.com"
click at [505, 357] on div "First Name Archebald Last Name Berkuskv Business Email Invalid Email Address [E…" at bounding box center [509, 276] width 424 height 294
click at [505, 312] on input "Next" at bounding box center [509, 301] width 424 height 21
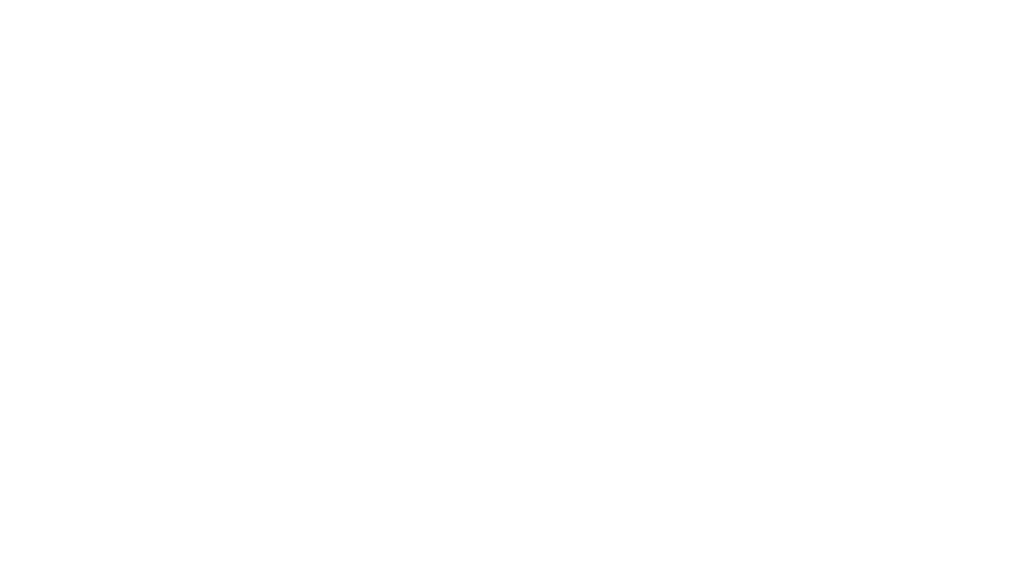
type input "Archebald"
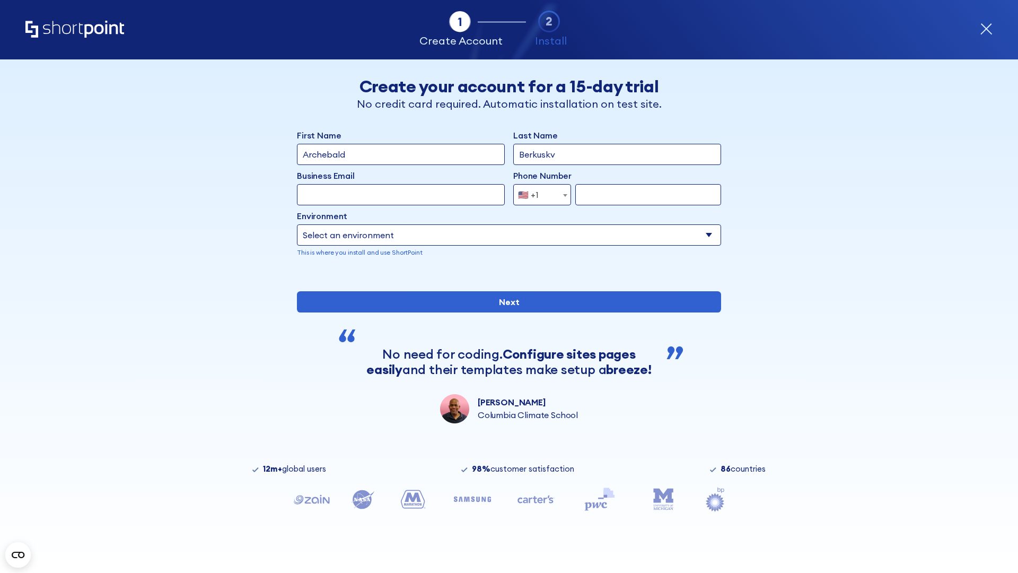
type input "Berkuskv"
type input "[EMAIL_ADDRESS][DOMAIN_NAME]"
type input "2125556789"
select select "SharePoint 2019 (On-Premise)"
type input "2125556789"
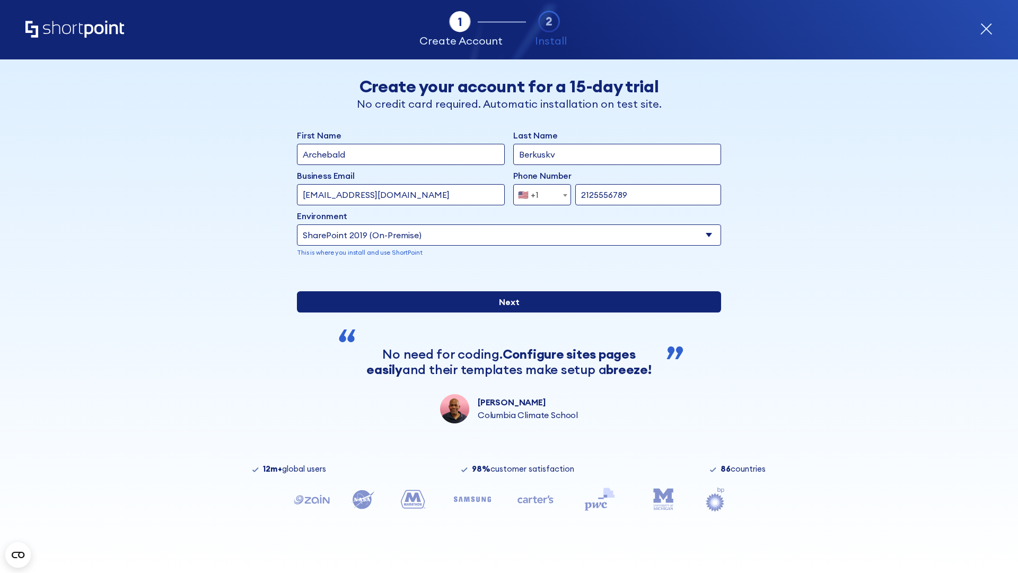
type input "[URL]"
click at [505, 355] on div "First Name Archebald Last Name Berkuskv Business Email Invalid Email Address [E…" at bounding box center [509, 276] width 424 height 294
click at [505, 312] on input "Next" at bounding box center [509, 301] width 424 height 21
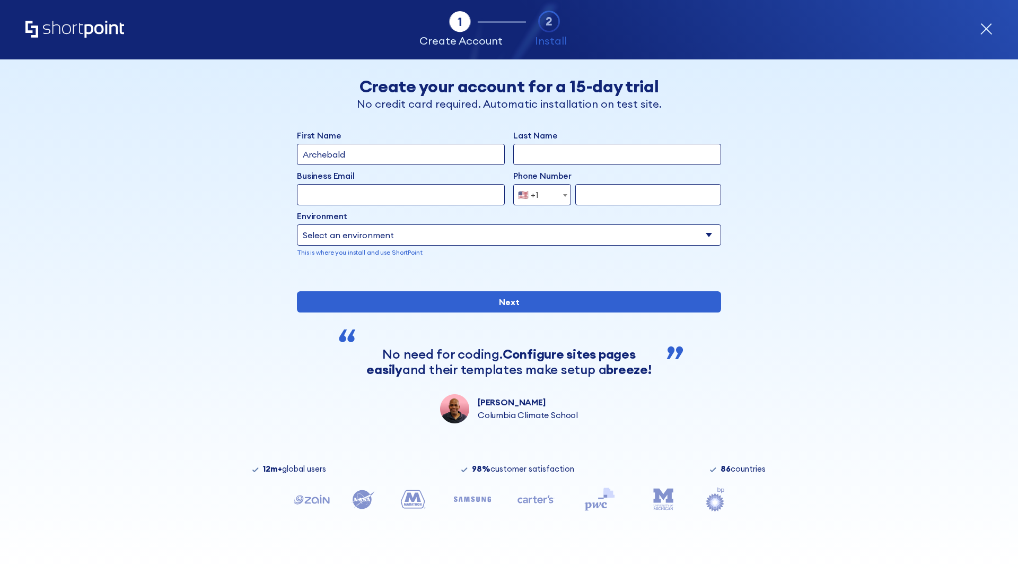
type input "Archebald"
type input "Berkuskv"
type input "[EMAIL_ADDRESS][DOMAIN_NAME]"
type input "2125556789"
select select "SharePoint 2019 (On-Premise)"
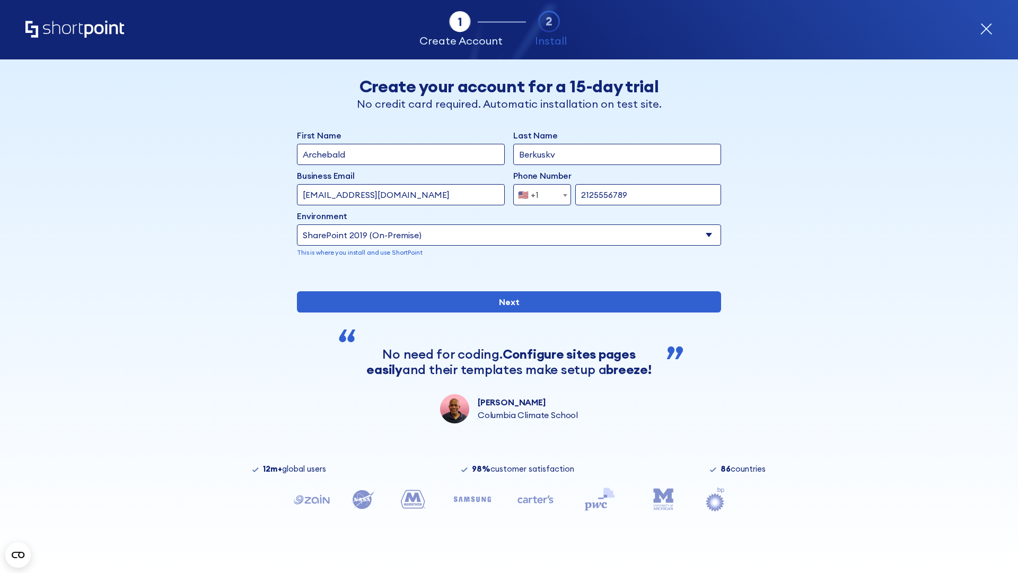
type input "2125556789"
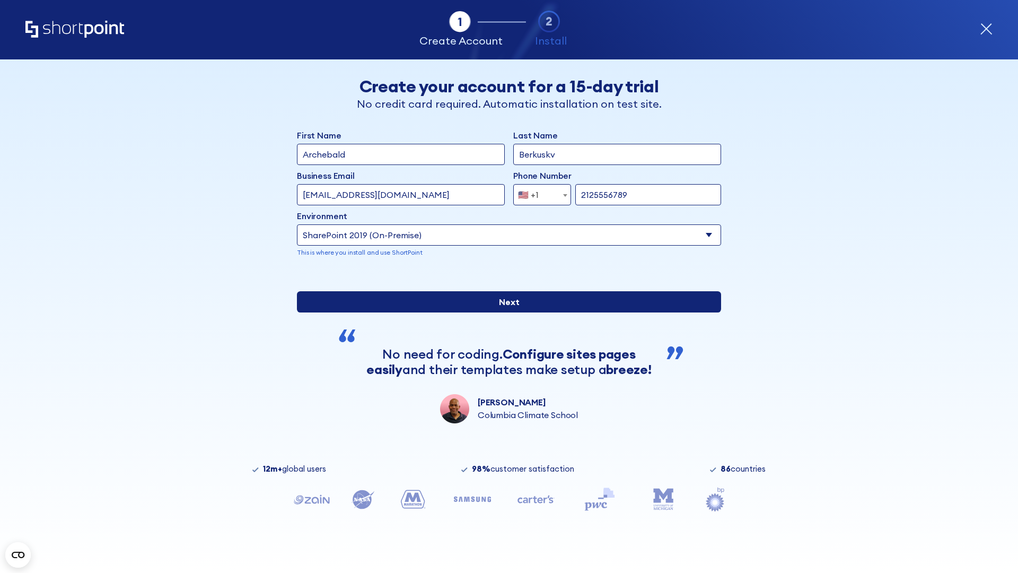
type input "[URL][DOMAIN_NAME]"
click at [505, 312] on input "Next" at bounding box center [509, 301] width 424 height 21
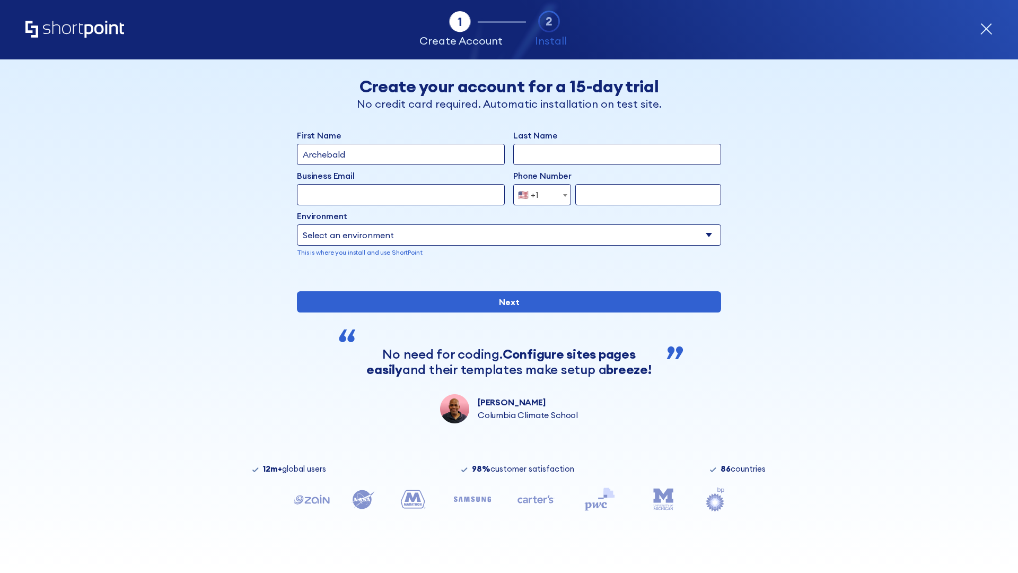
type input "Archebald"
type input "Berkuskv"
type input "[EMAIL_ADDRESS][DOMAIN_NAME]"
type input "2125556789"
select select "SharePoint 2019 (On-Premise)"
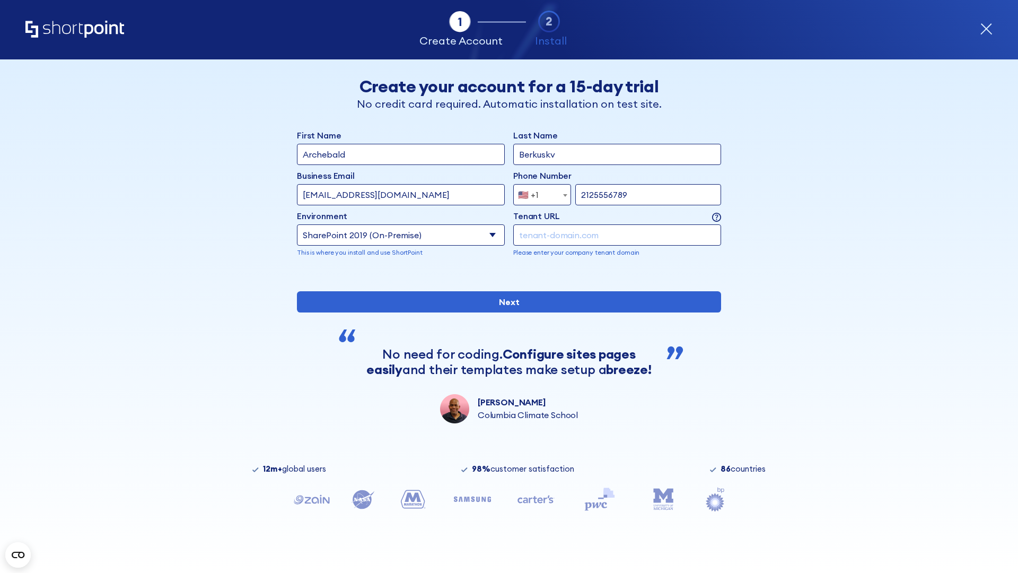
type input "2125556789"
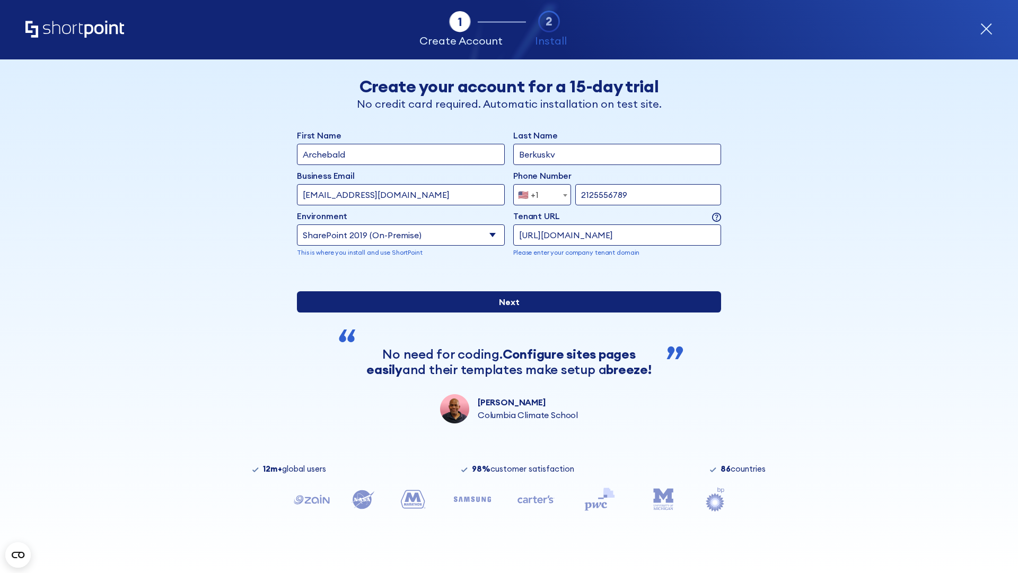
type input "https://yzrtre3nv.sharepoint.com"
click at [505, 312] on input "Next" at bounding box center [509, 301] width 424 height 21
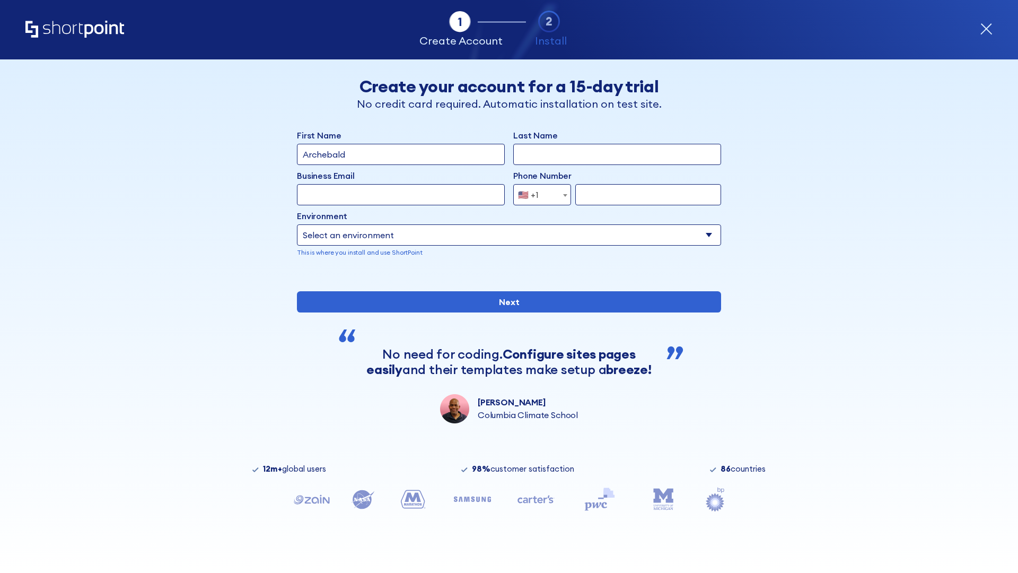
type input "Archebald"
type input "Berkuskv"
type input "[EMAIL_ADDRESS][DOMAIN_NAME]"
type input "2125556789"
select select "SharePoint 2019 (On-Premise)"
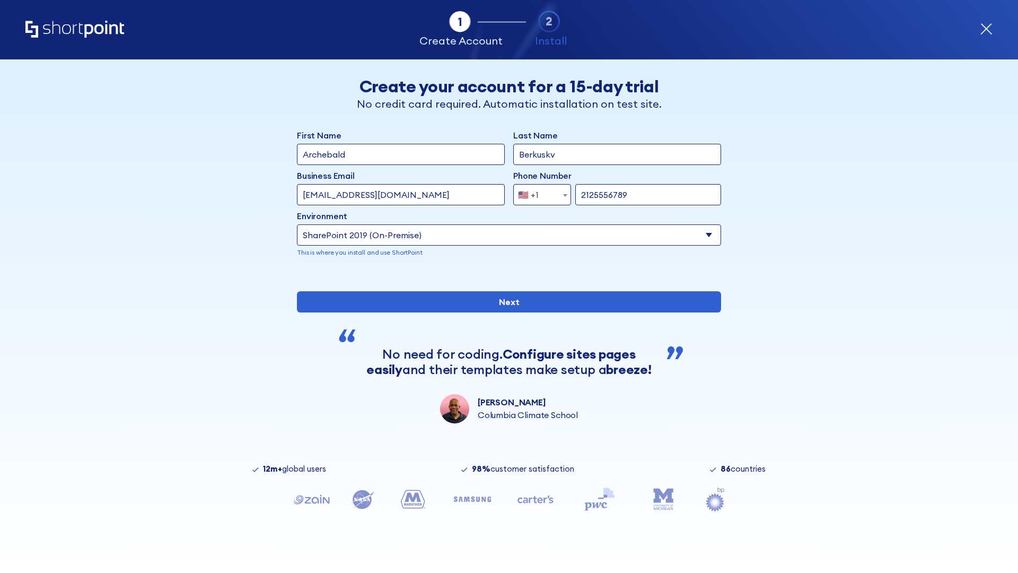
type input "2125556789"
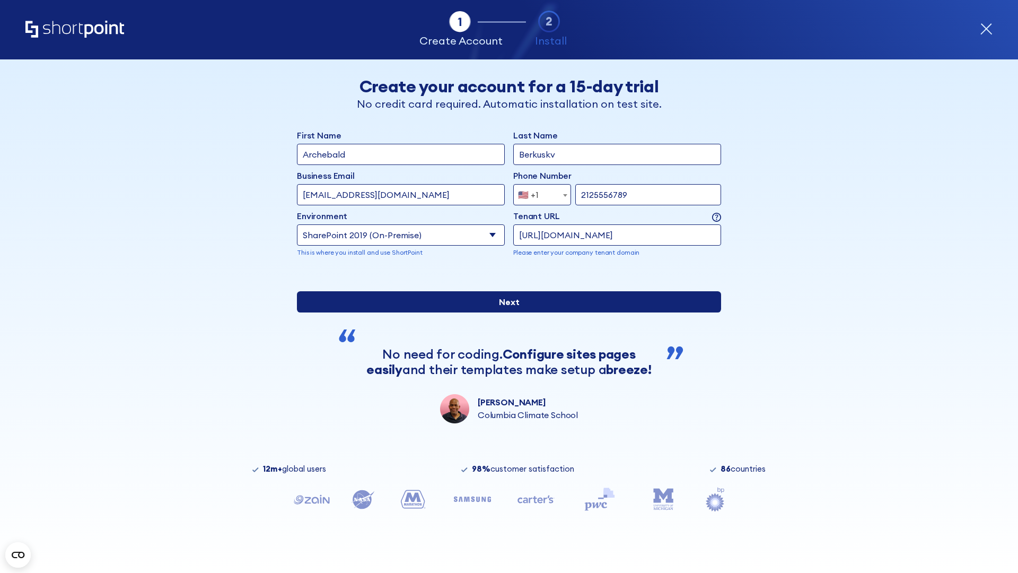
type input "https://project.sharepoint.cn"
click at [505, 349] on div "First Name Archebald Last Name Berkuskv Business Email Invalid Email Address te…" at bounding box center [509, 276] width 424 height 294
click at [505, 312] on input "Next" at bounding box center [509, 301] width 424 height 21
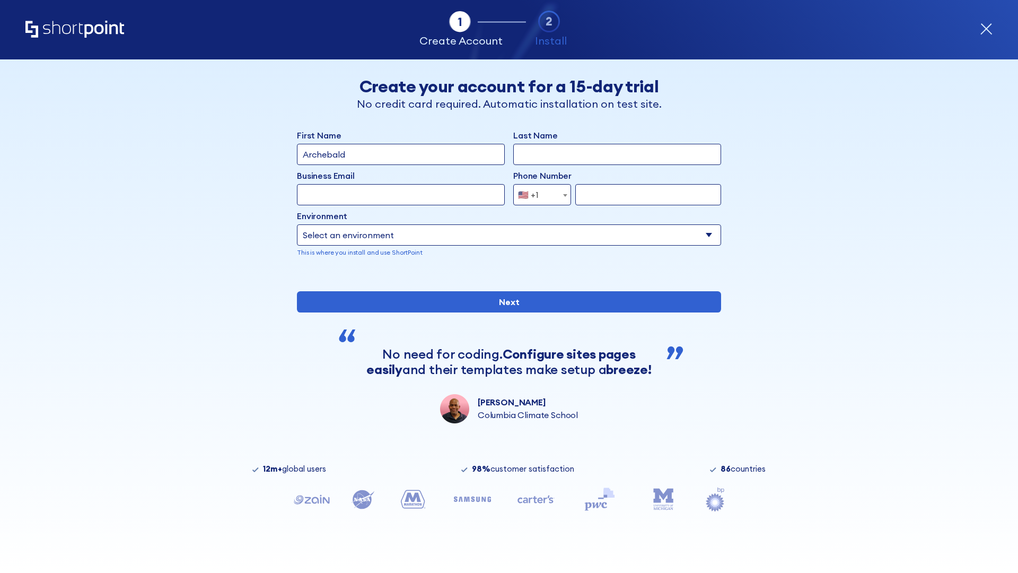
type input "Archebald"
type input "Berkuskv"
type input "[EMAIL_ADDRESS][DOMAIN_NAME]"
type input "2125556789"
select select "SharePoint 2019 (On-Premise)"
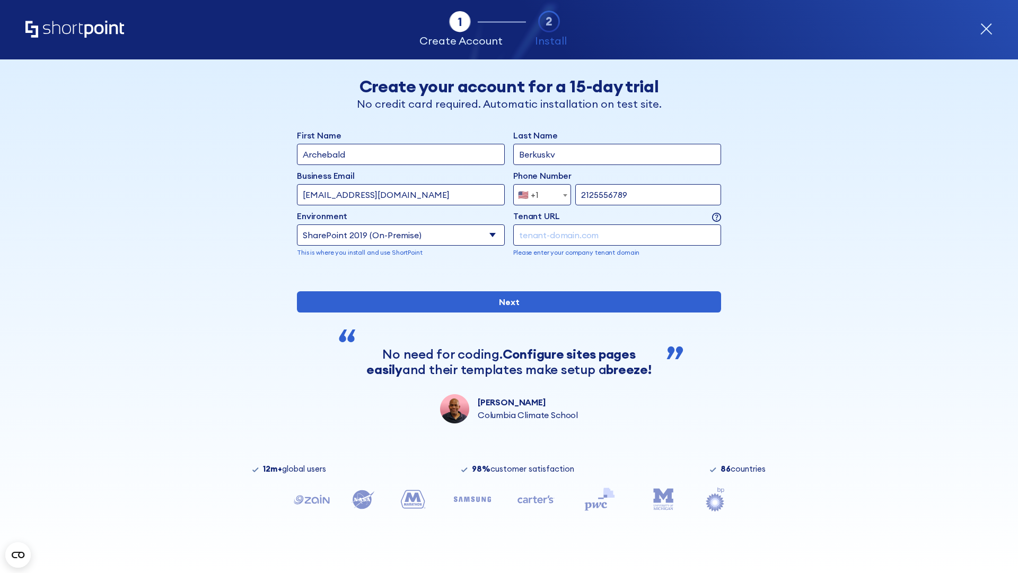
type input "2125556789"
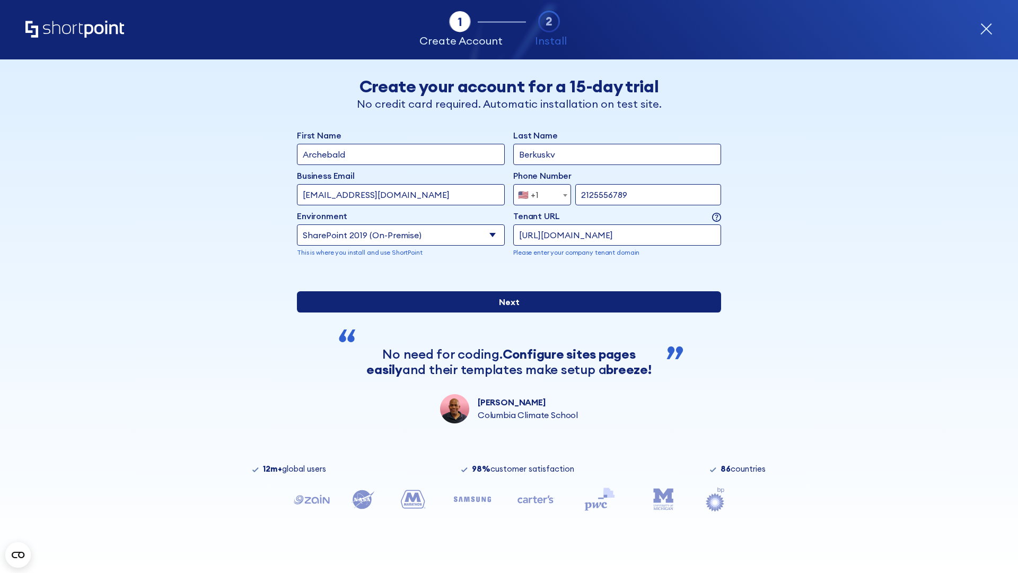
type input "[URL][DOMAIN_NAME]"
click at [505, 362] on div "First Name Archebald Last Name Berkuskv Business Email Invalid Email Address [E…" at bounding box center [509, 276] width 424 height 294
click at [505, 312] on input "Next" at bounding box center [509, 301] width 424 height 21
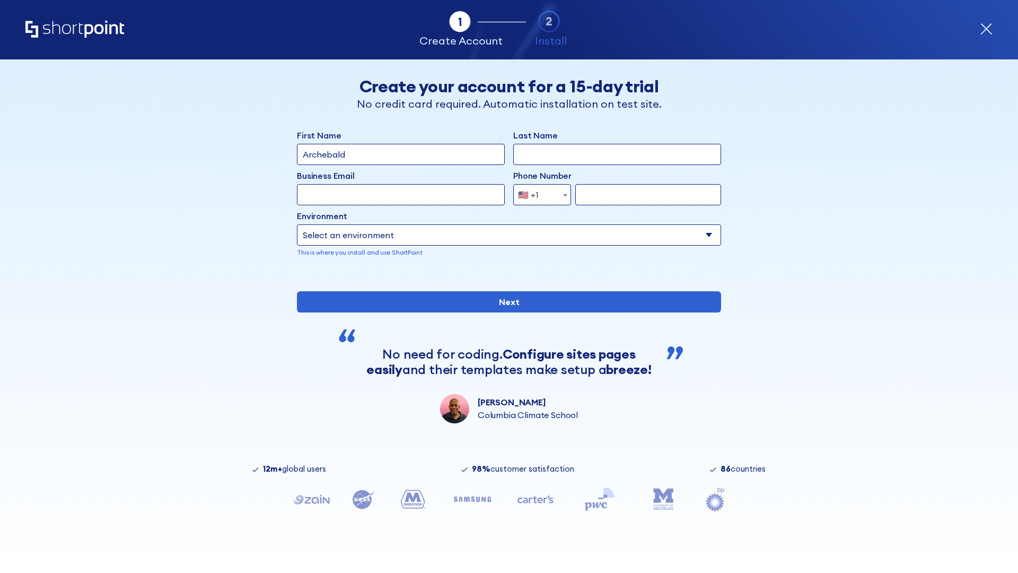
type input "Archebald"
type input "Berkuskv"
type input "[EMAIL_ADDRESS][DOMAIN_NAME]"
type input "2125556789"
select select "SharePoint 2019 (On-Premise)"
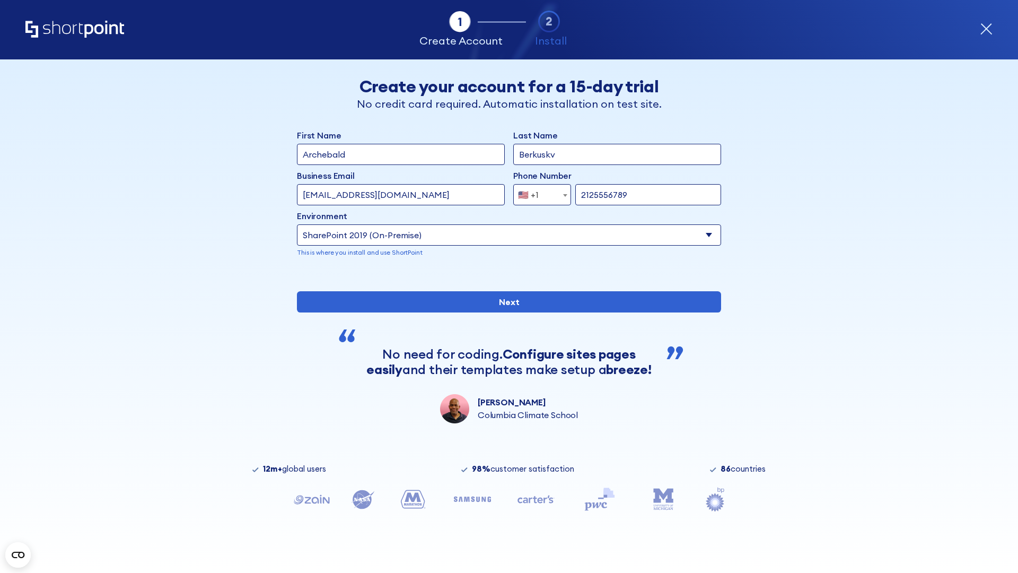
type input "2125556789"
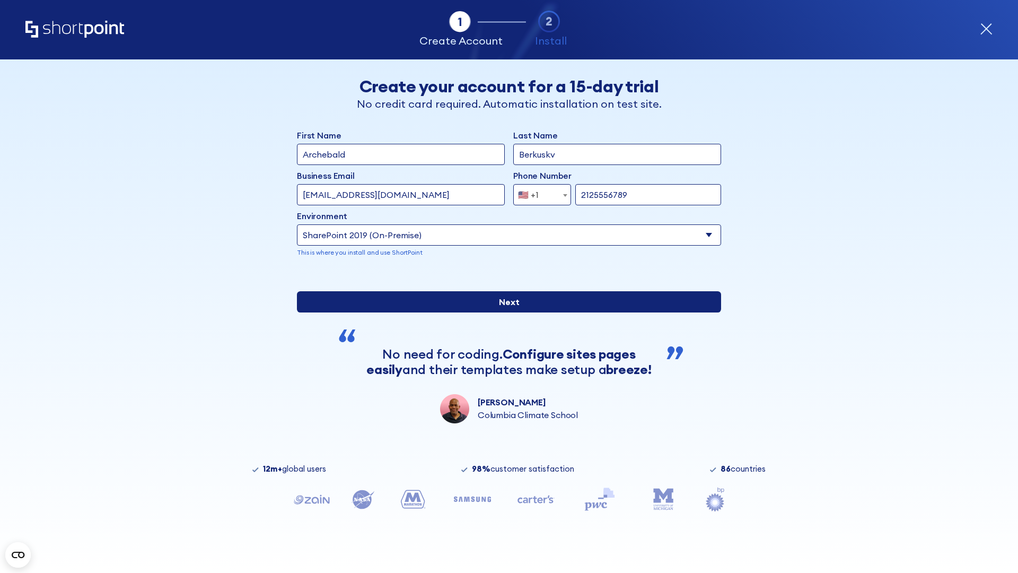
type input "[URL][DOMAIN_NAME]"
click at [505, 312] on input "Next" at bounding box center [509, 301] width 424 height 21
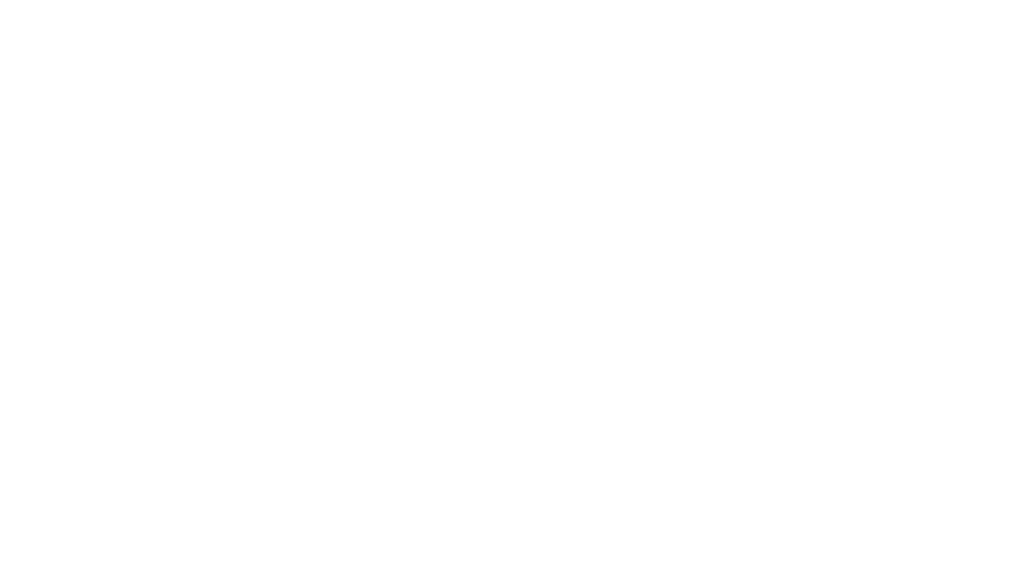
type input "Archebald"
type input "Berkuskv"
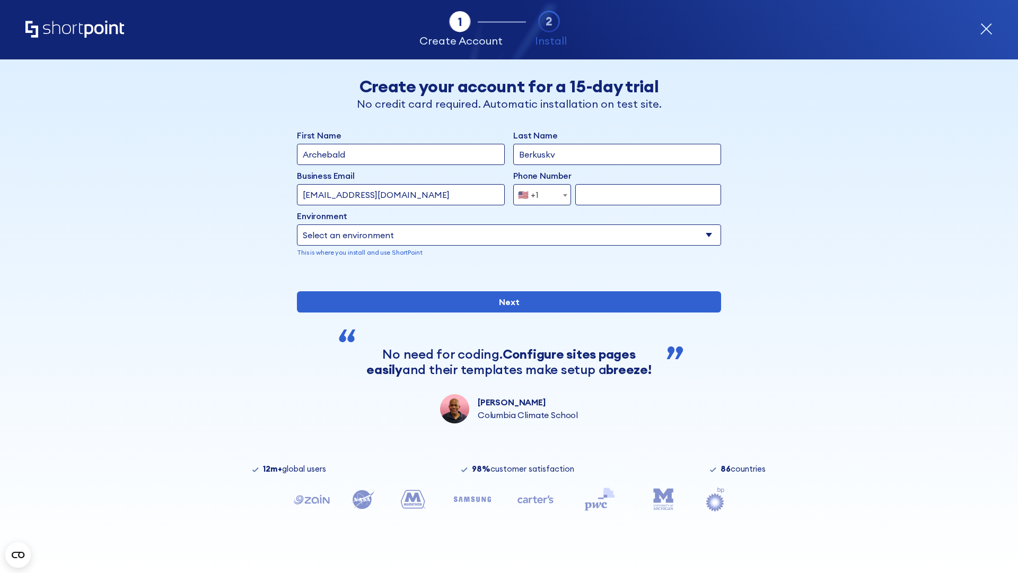
type input "[EMAIL_ADDRESS][DOMAIN_NAME]"
type input "2125556789"
select select "SharePoint 2019 (On-Premise)"
type input "2125556789"
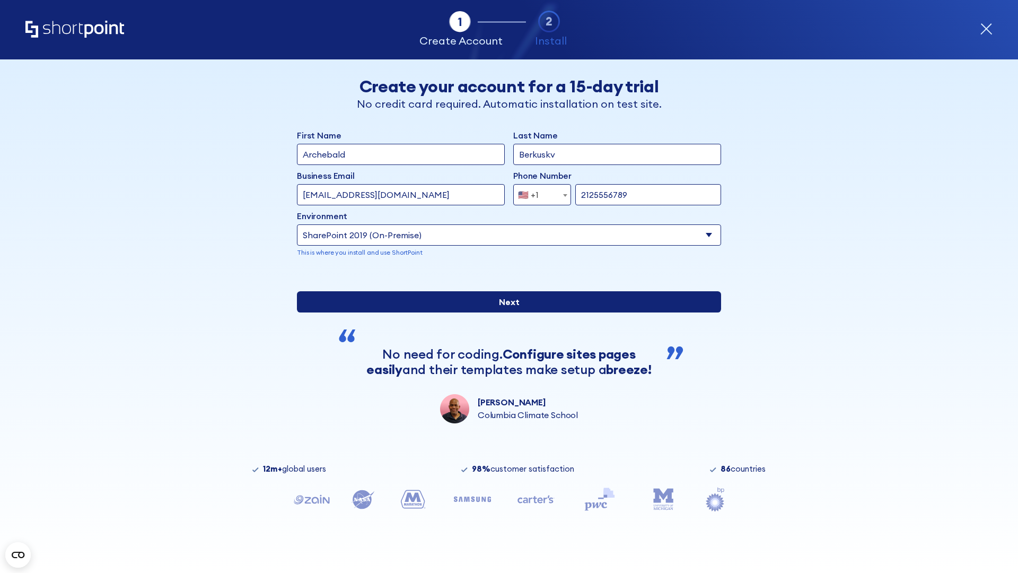
type input "https://alpha.sharepoint-mil.us"
click at [505, 360] on div "First Name Archebald Last Name Berkuskv Business Email Invalid Email Address te…" at bounding box center [509, 276] width 424 height 294
click at [505, 312] on input "Next" at bounding box center [509, 301] width 424 height 21
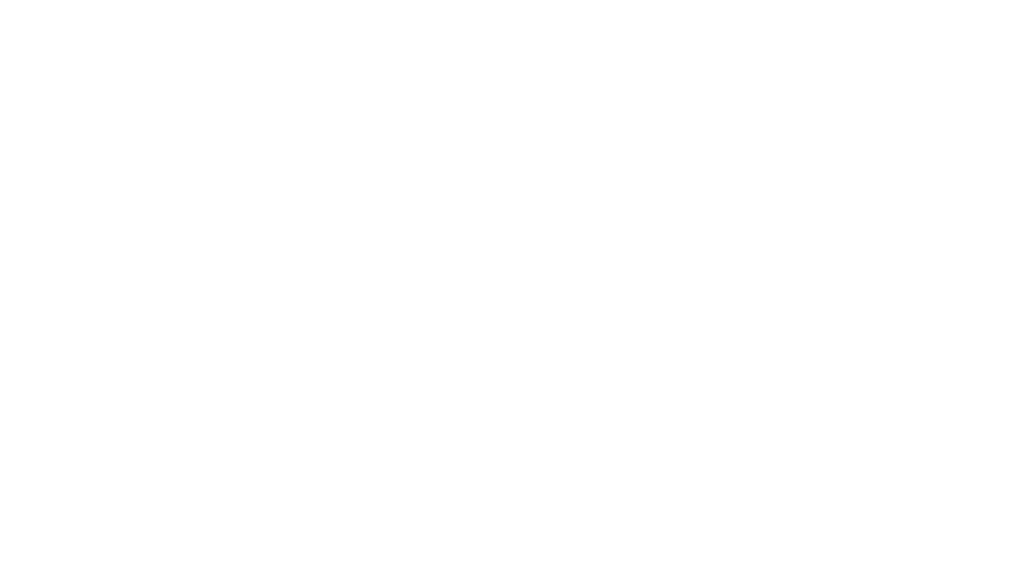
type input "Archebald"
type input "Berkuskv"
type input "[EMAIL_ADDRESS][DOMAIN_NAME]"
type input "2125556789"
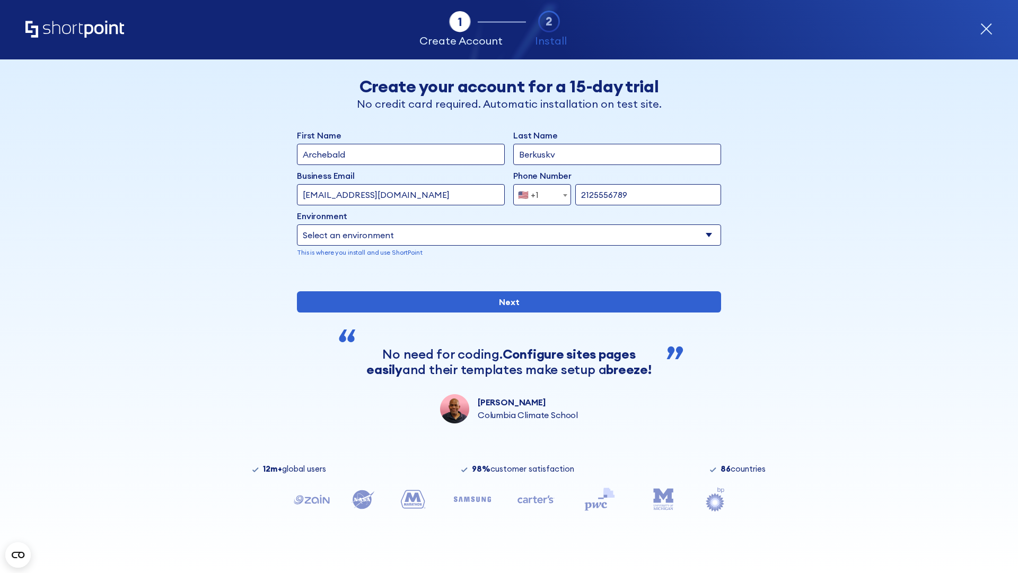
select select "SharePoint 2019 (On-Premise)"
type input "2125556789"
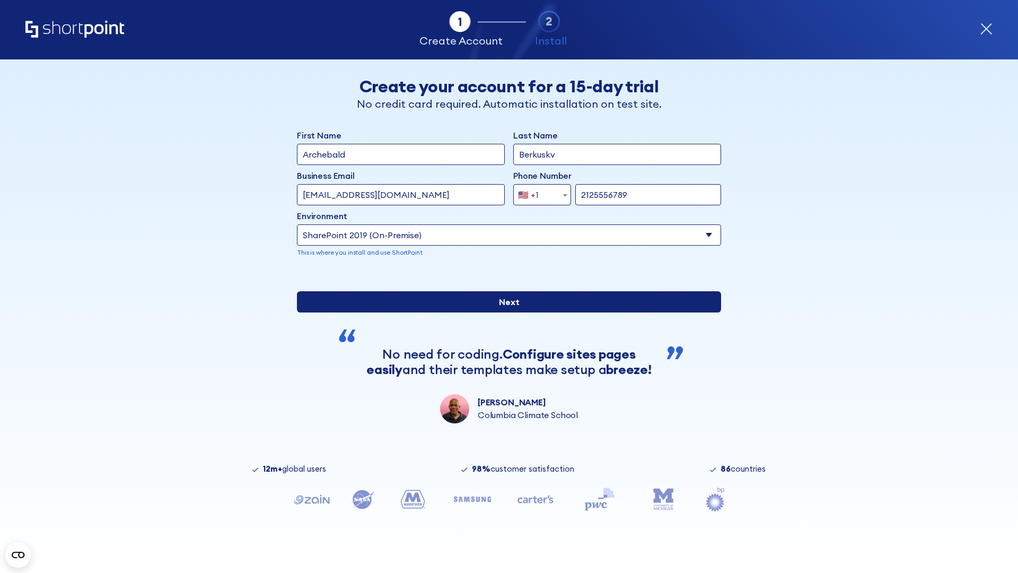
type input "https://team.dps.mil"
click at [505, 366] on div "First Name Archebald Last Name Berkuskv Business Email Invalid Email Address te…" at bounding box center [509, 276] width 424 height 294
click at [505, 312] on input "Next" at bounding box center [509, 301] width 424 height 21
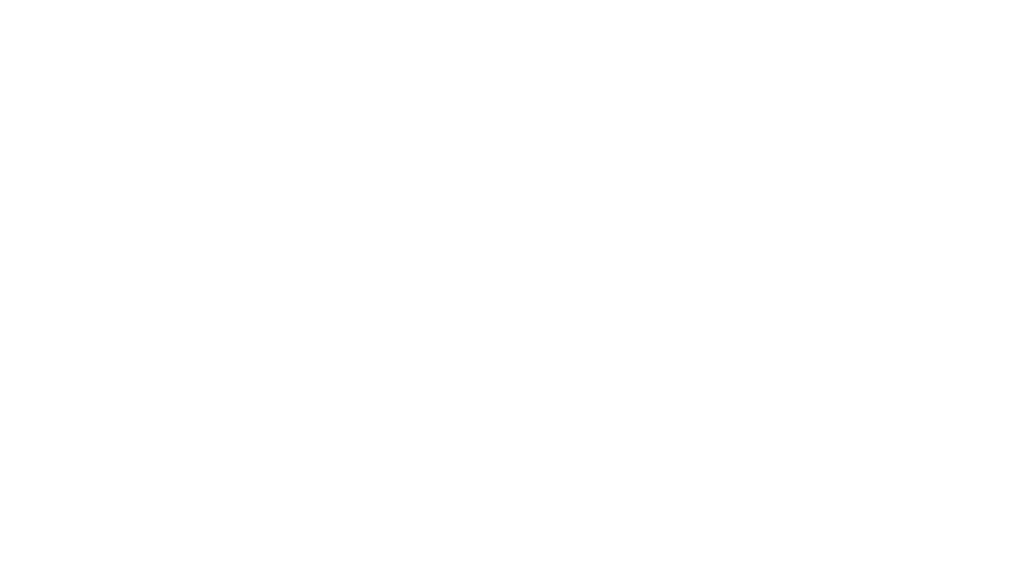
type input "Archebald"
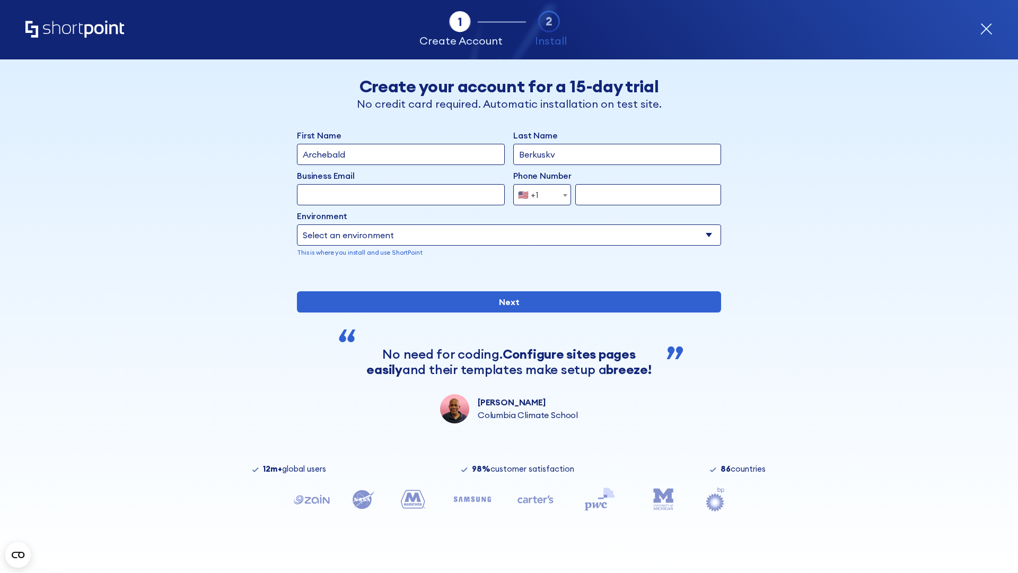
type input "Berkuskv"
type input "[EMAIL_ADDRESS][DOMAIN_NAME]"
type input "2125556789"
select select "SharePoint 2016 (On-Premise)"
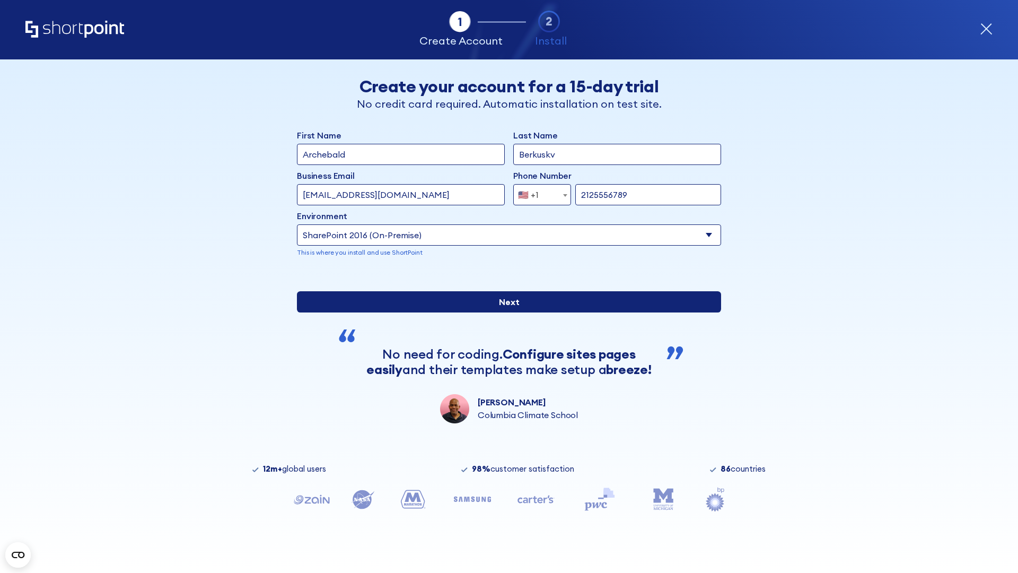
type input "2125556789"
click at [505, 355] on div "First Name Archebald Last Name Berkuskv Business Email Invalid Email Address te…" at bounding box center [509, 276] width 424 height 294
click at [505, 312] on input "Next" at bounding box center [509, 301] width 424 height 21
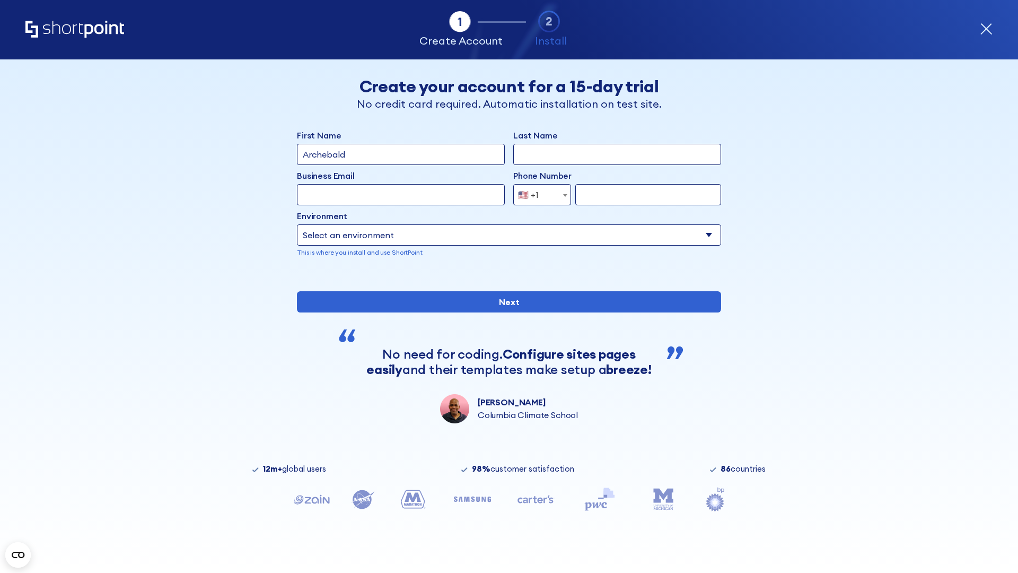
type input "Archebald"
type input "Berkuskv"
type input "[EMAIL_ADDRESS][DOMAIN_NAME]"
type input "2125556789"
select select "SharePoint 2013 (On-Premise)"
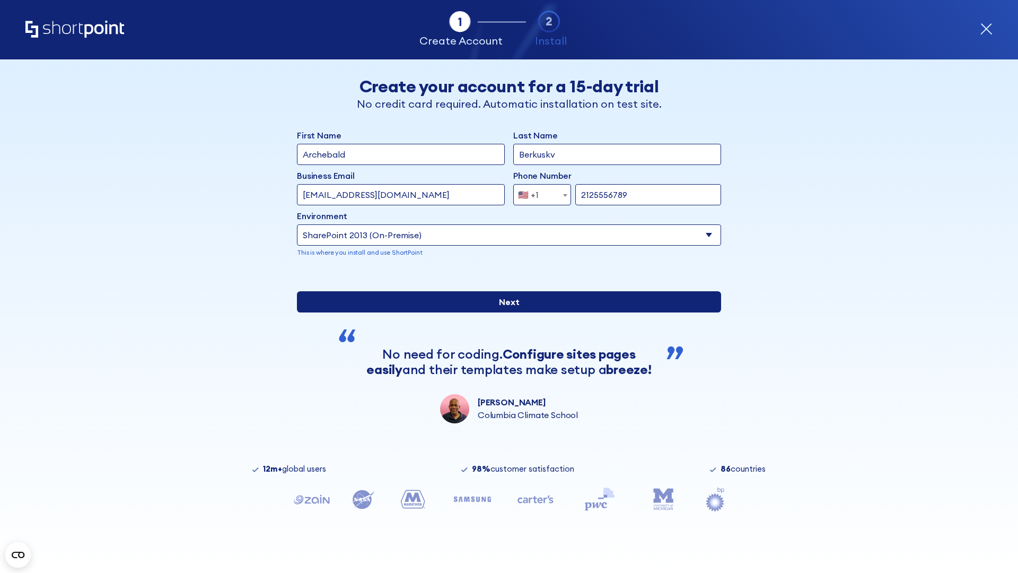
type input "2125556789"
click at [505, 312] on input "Next" at bounding box center [509, 301] width 424 height 21
